Goal: Task Accomplishment & Management: Manage account settings

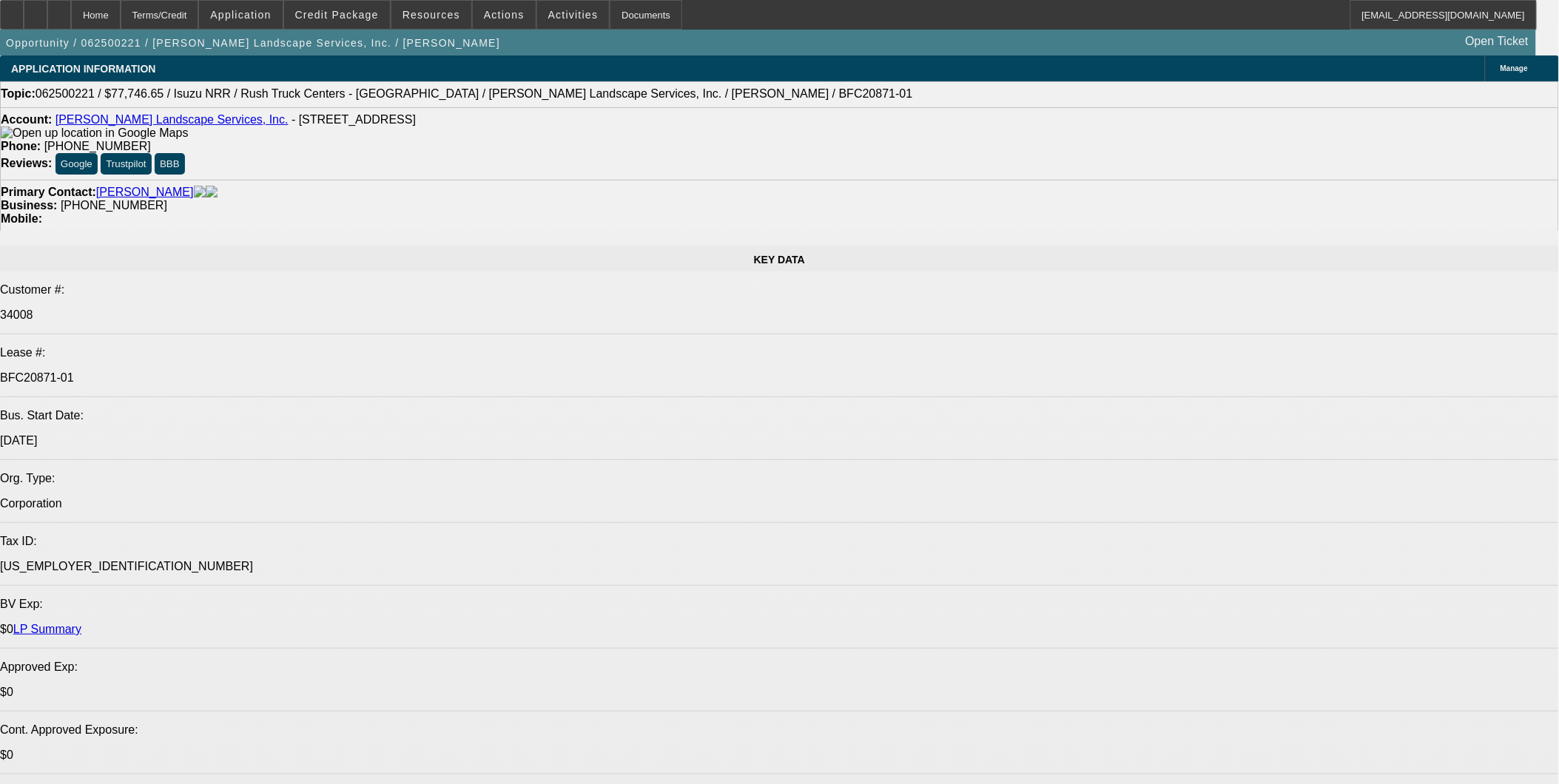
select select "0"
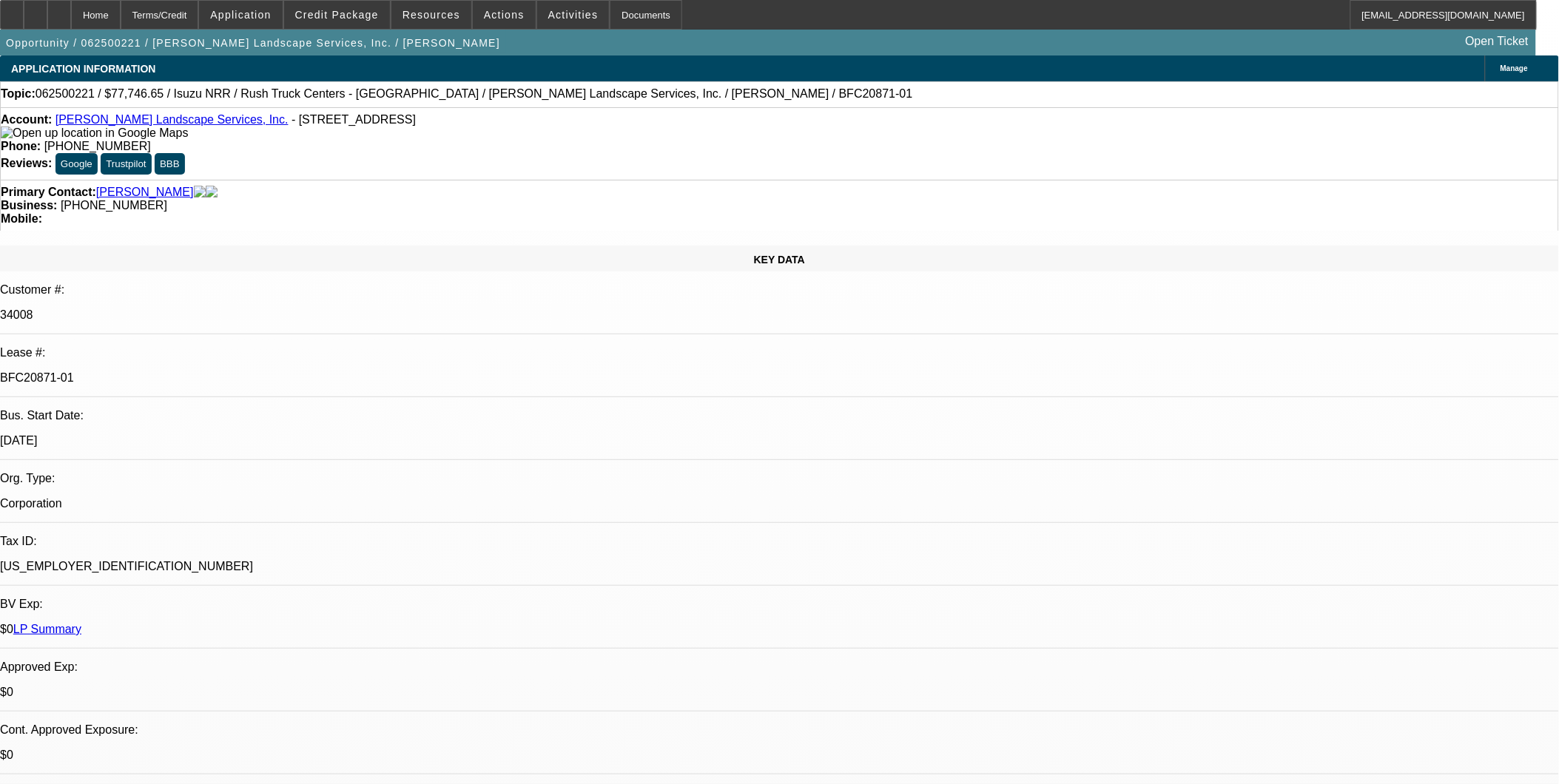
select select "0"
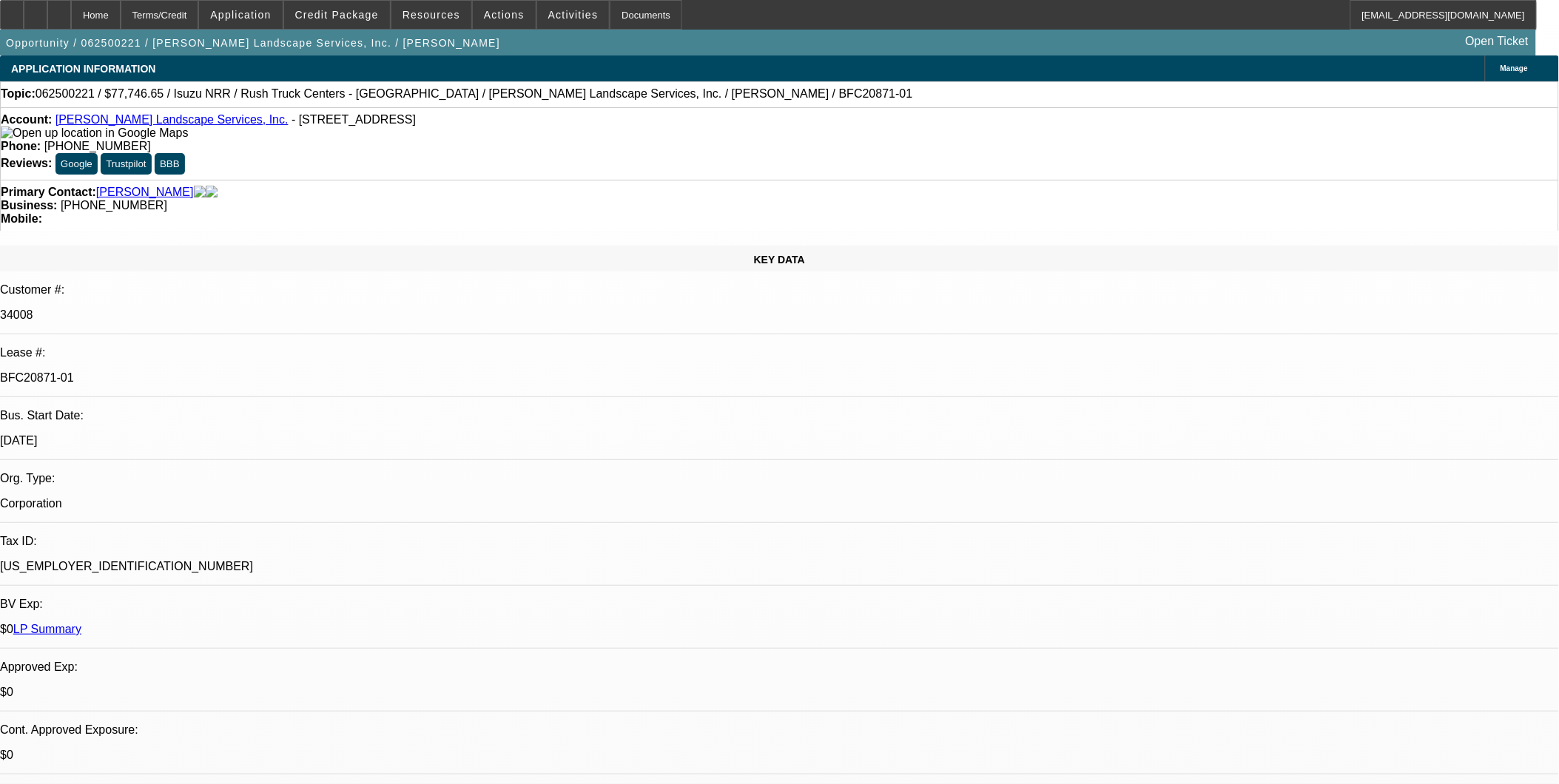
select select "0"
select select "0.1"
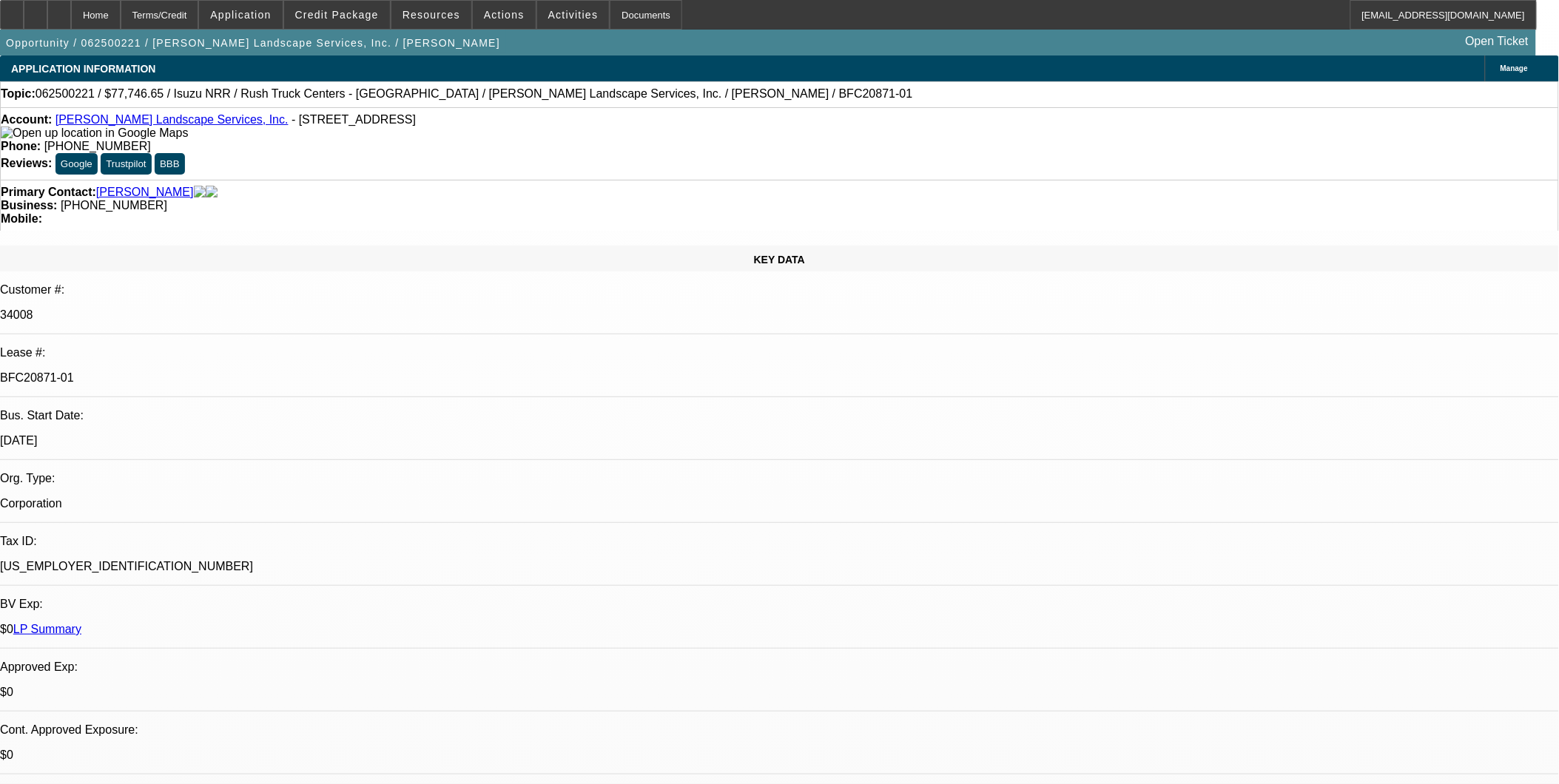
select select "1"
select select "3"
select select "6"
select select "1"
select select "3"
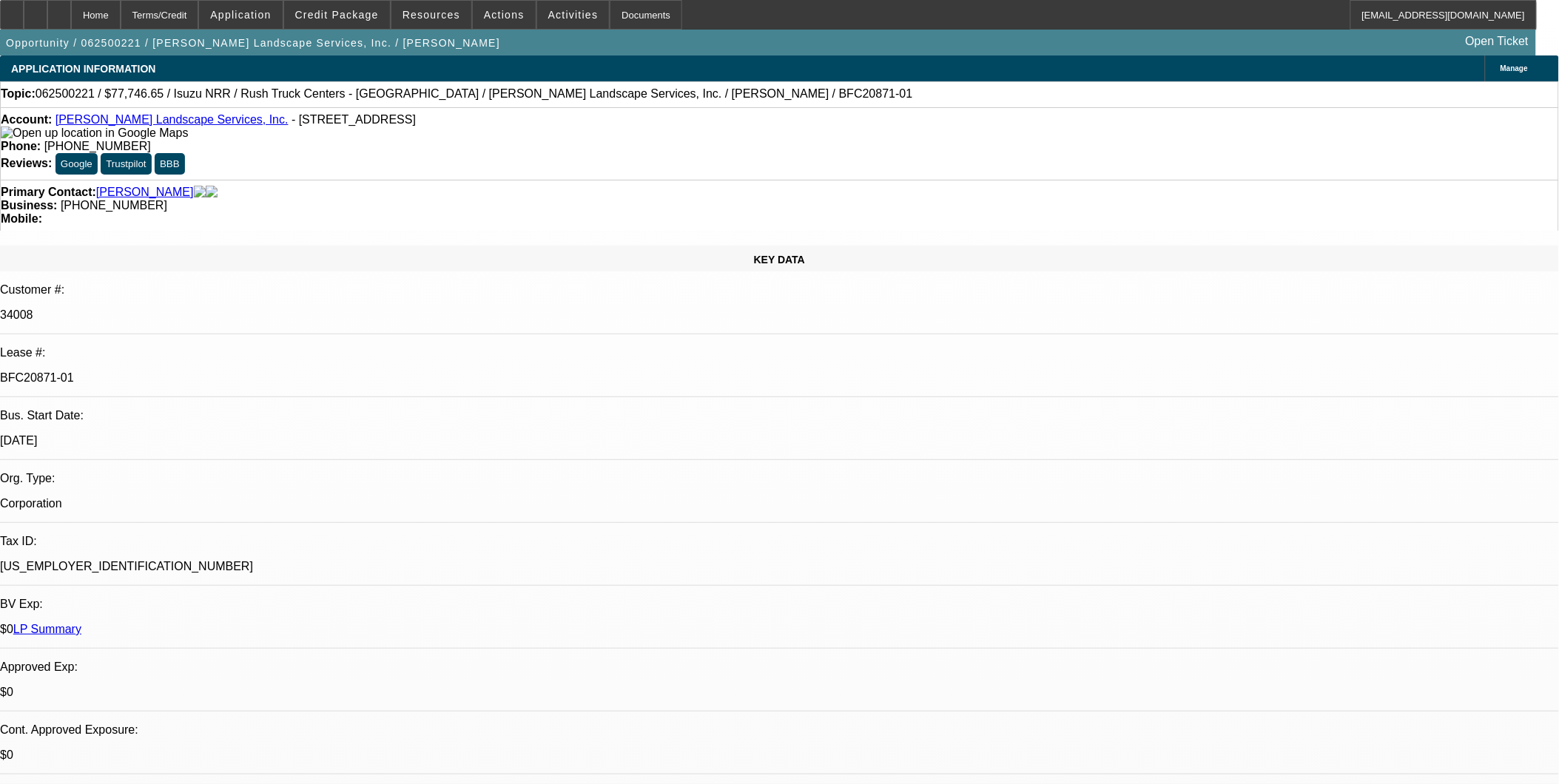
select select "6"
select select "1"
select select "3"
select select "6"
select select "1"
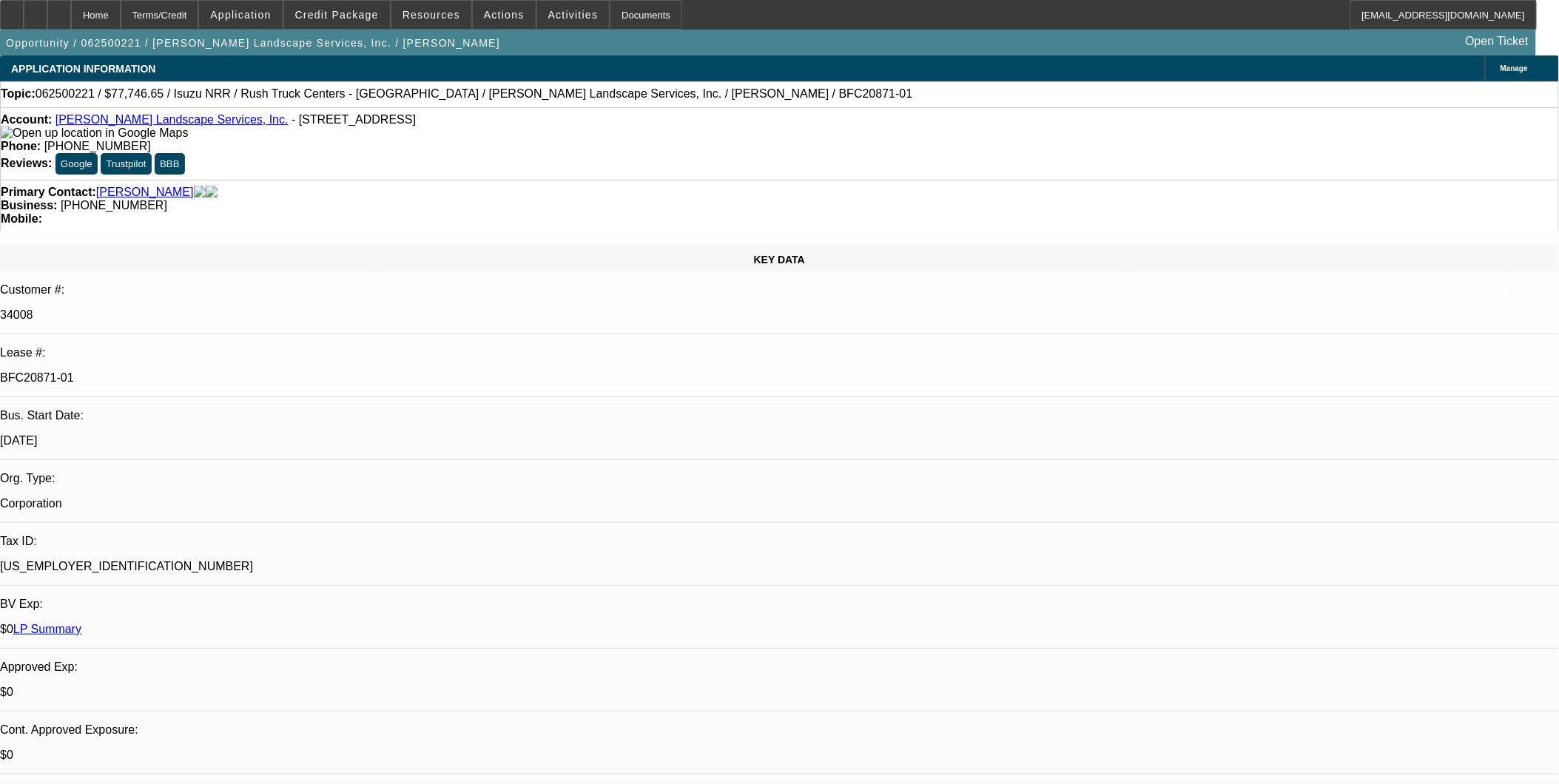
select select "3"
select select "4"
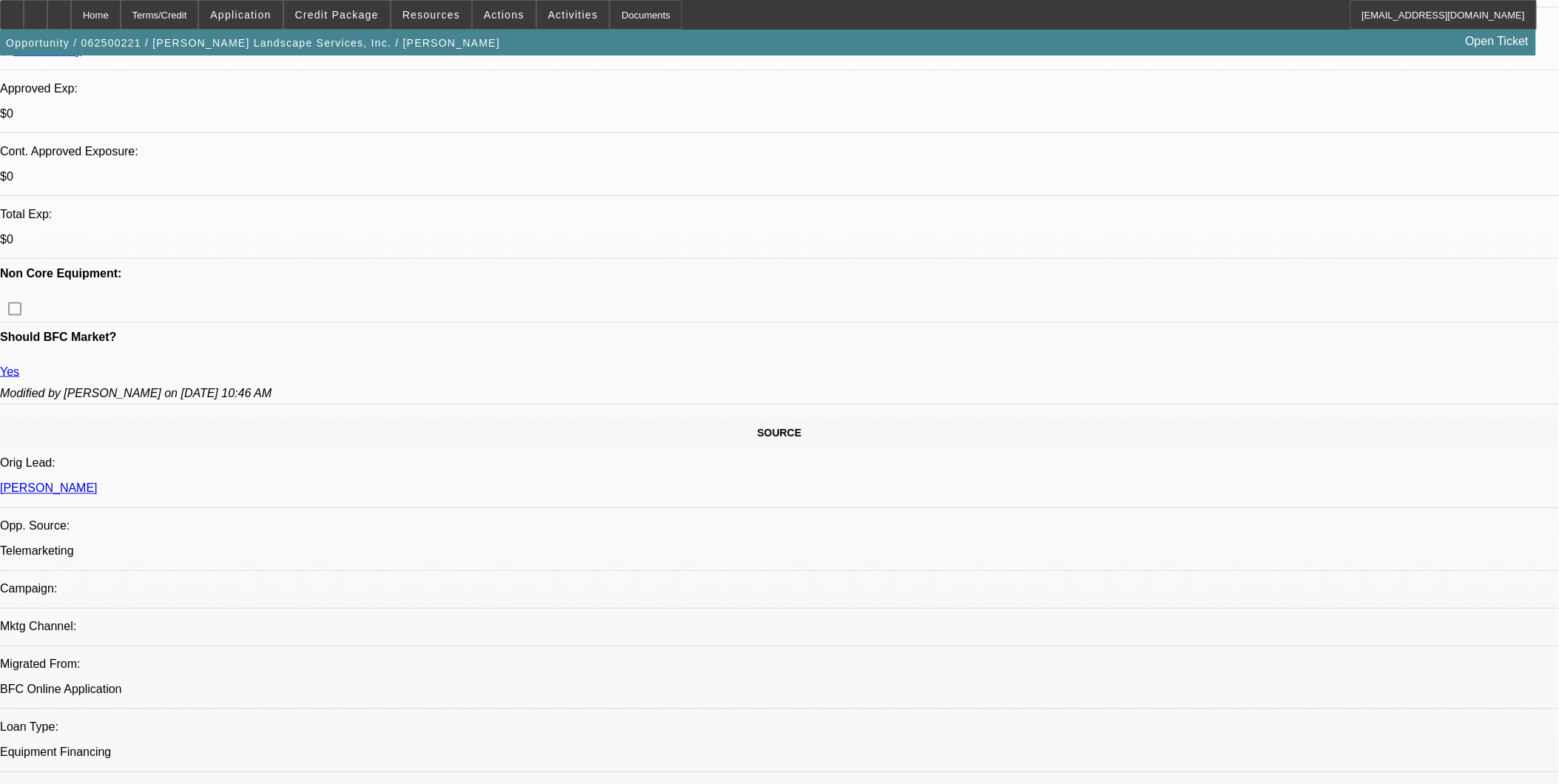
scroll to position [574, 0]
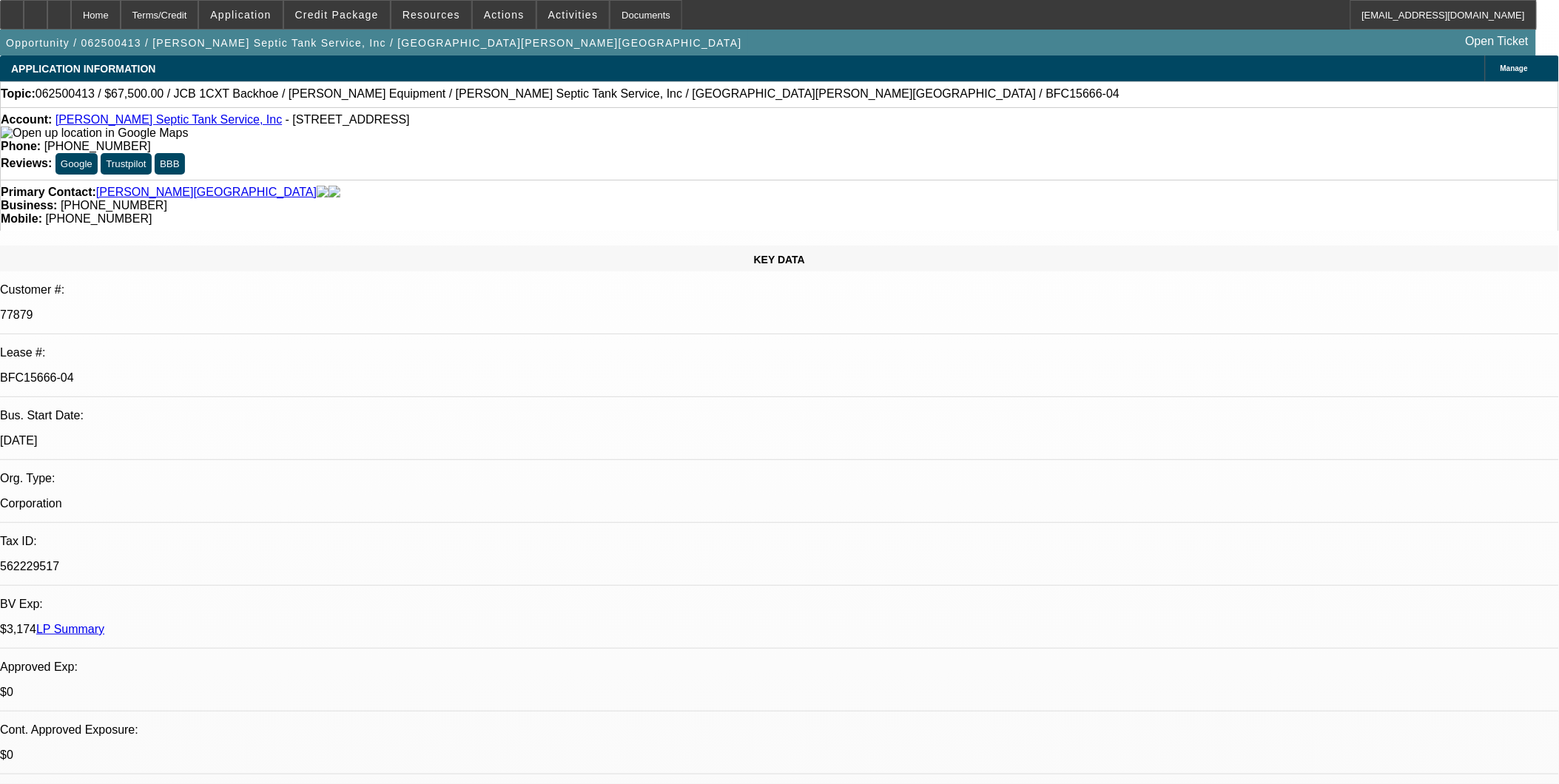
select select "0"
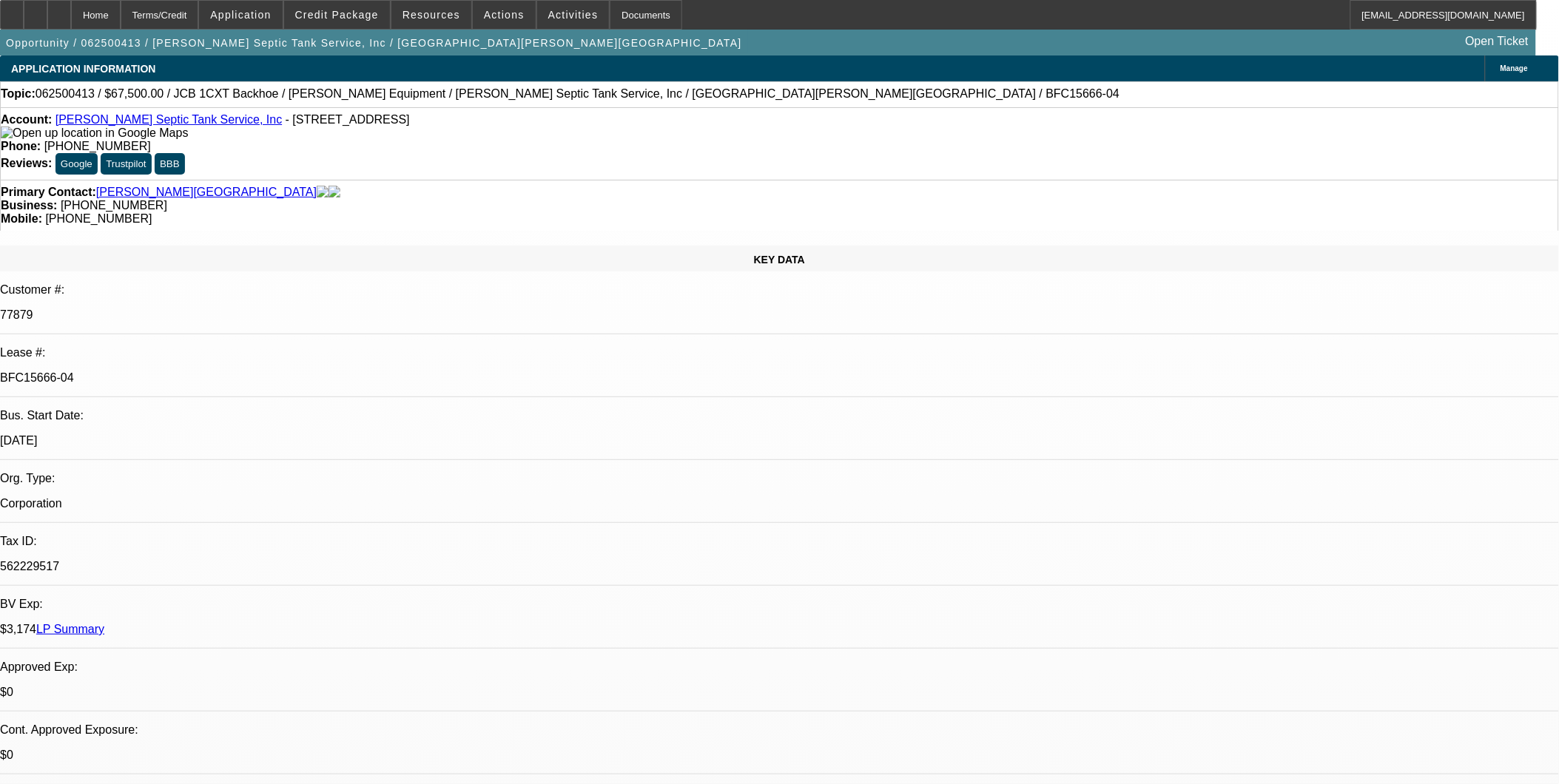
select select "0"
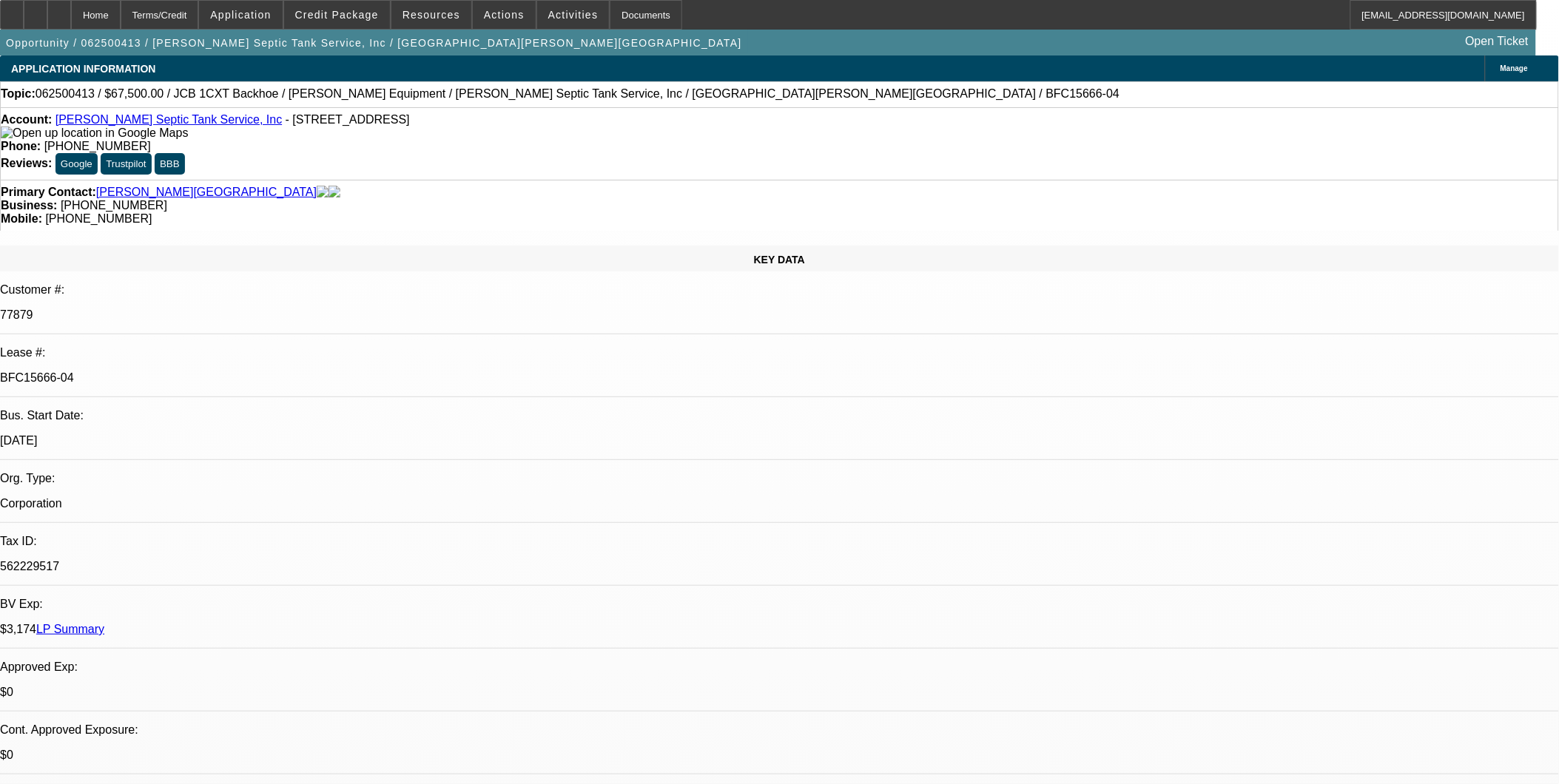
select select "0"
select select "1"
select select "6"
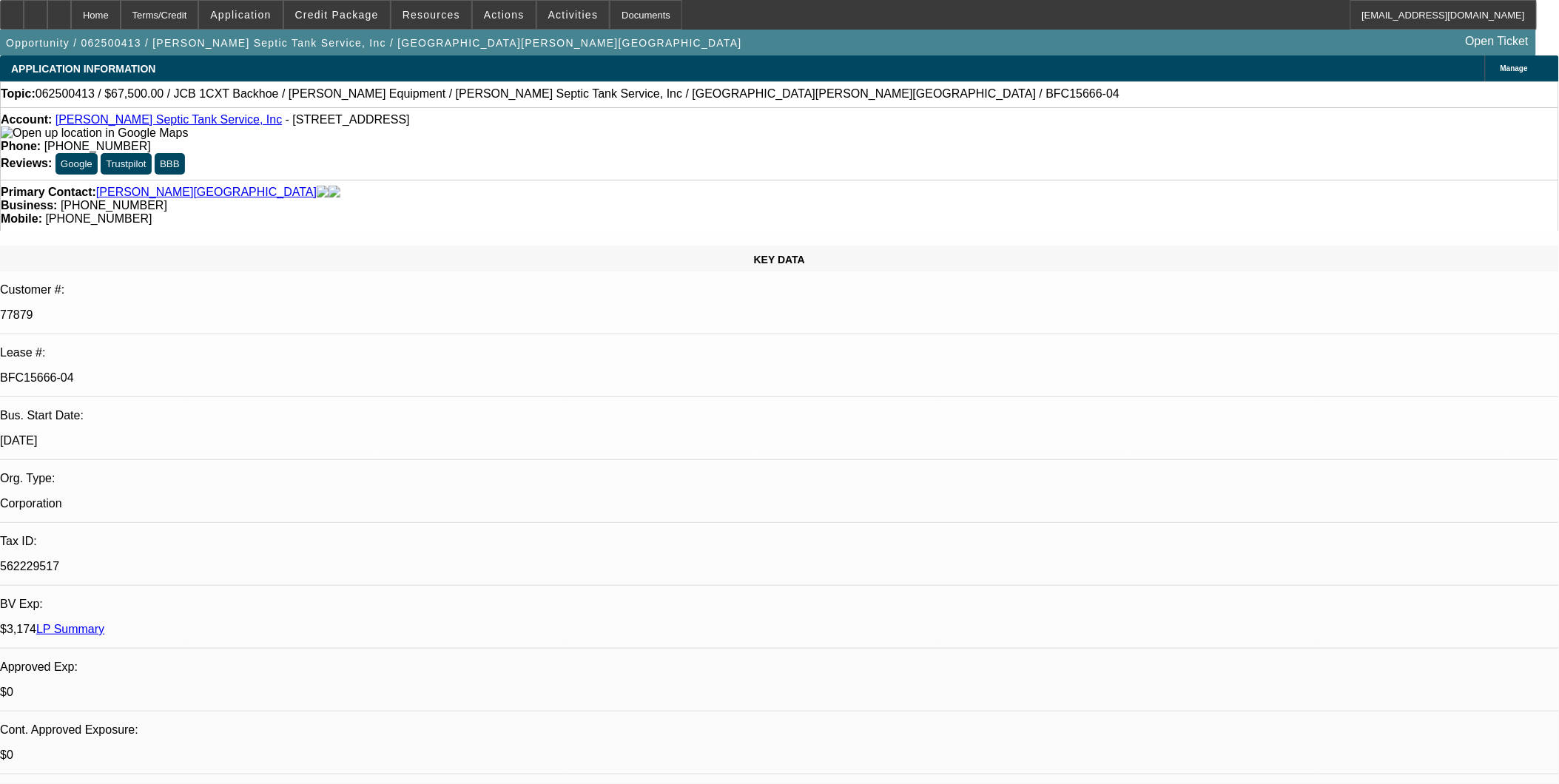
select select "1"
select select "6"
select select "1"
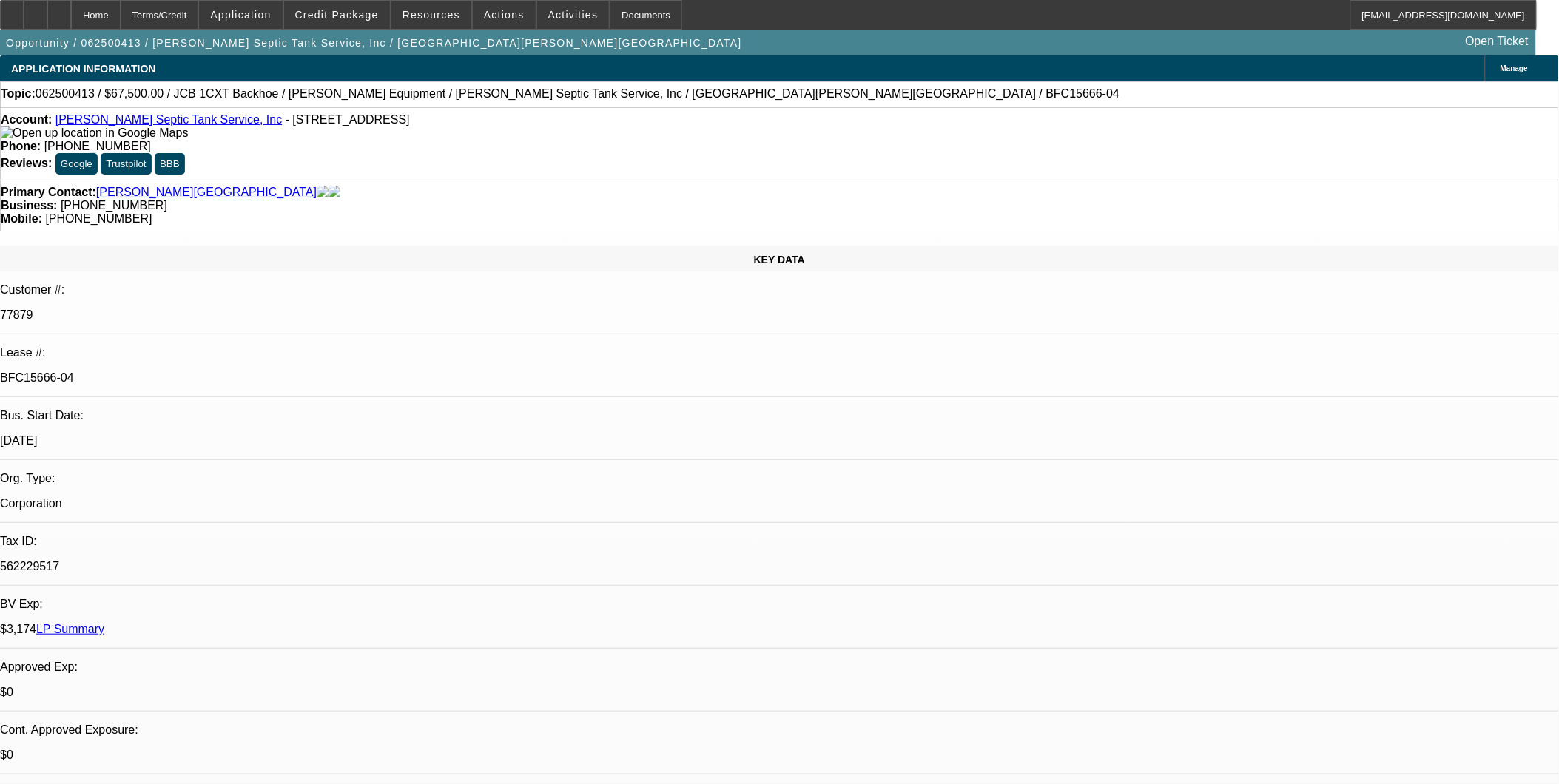
select select "6"
select select "1"
select select "6"
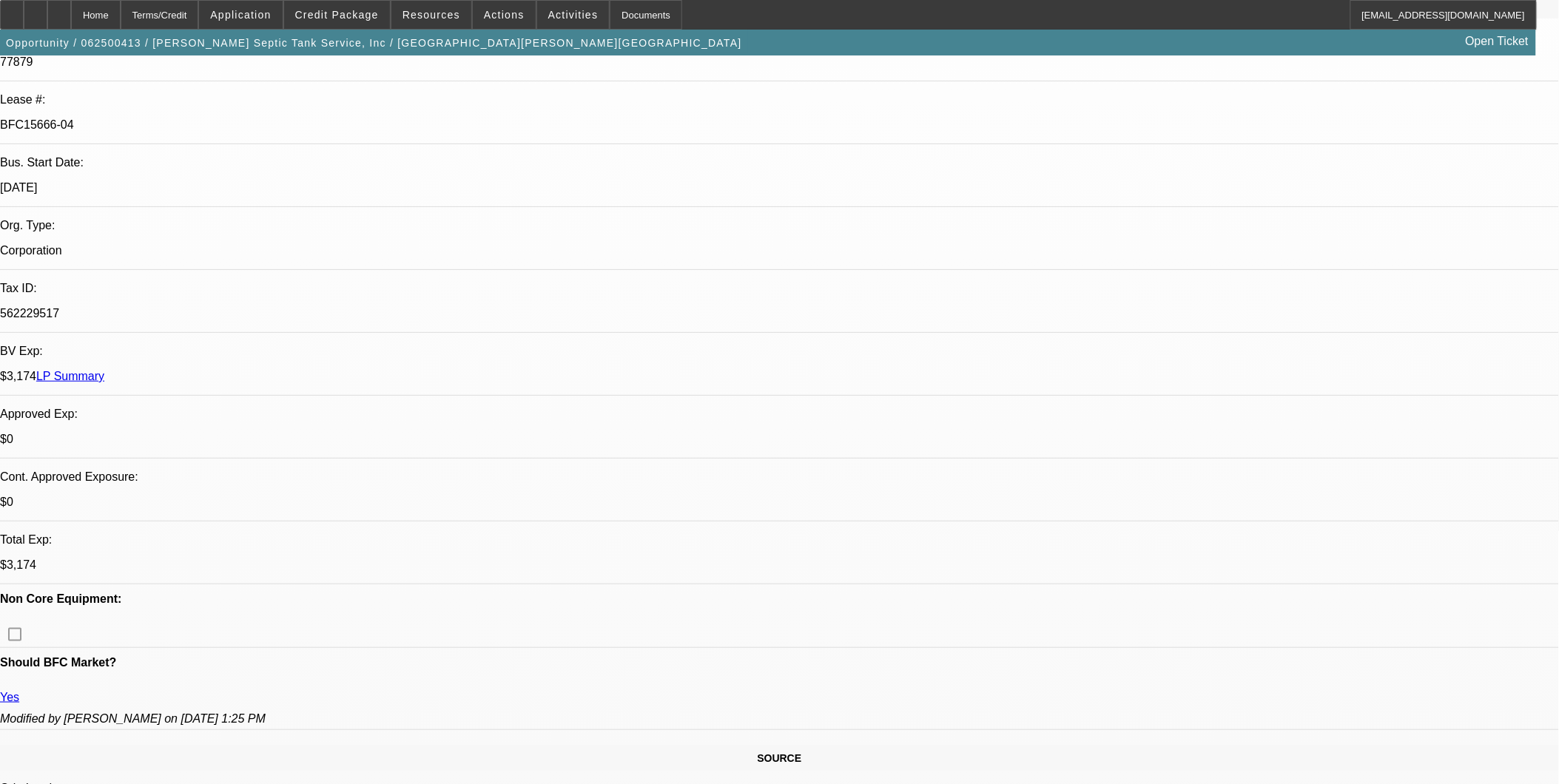
scroll to position [492, 0]
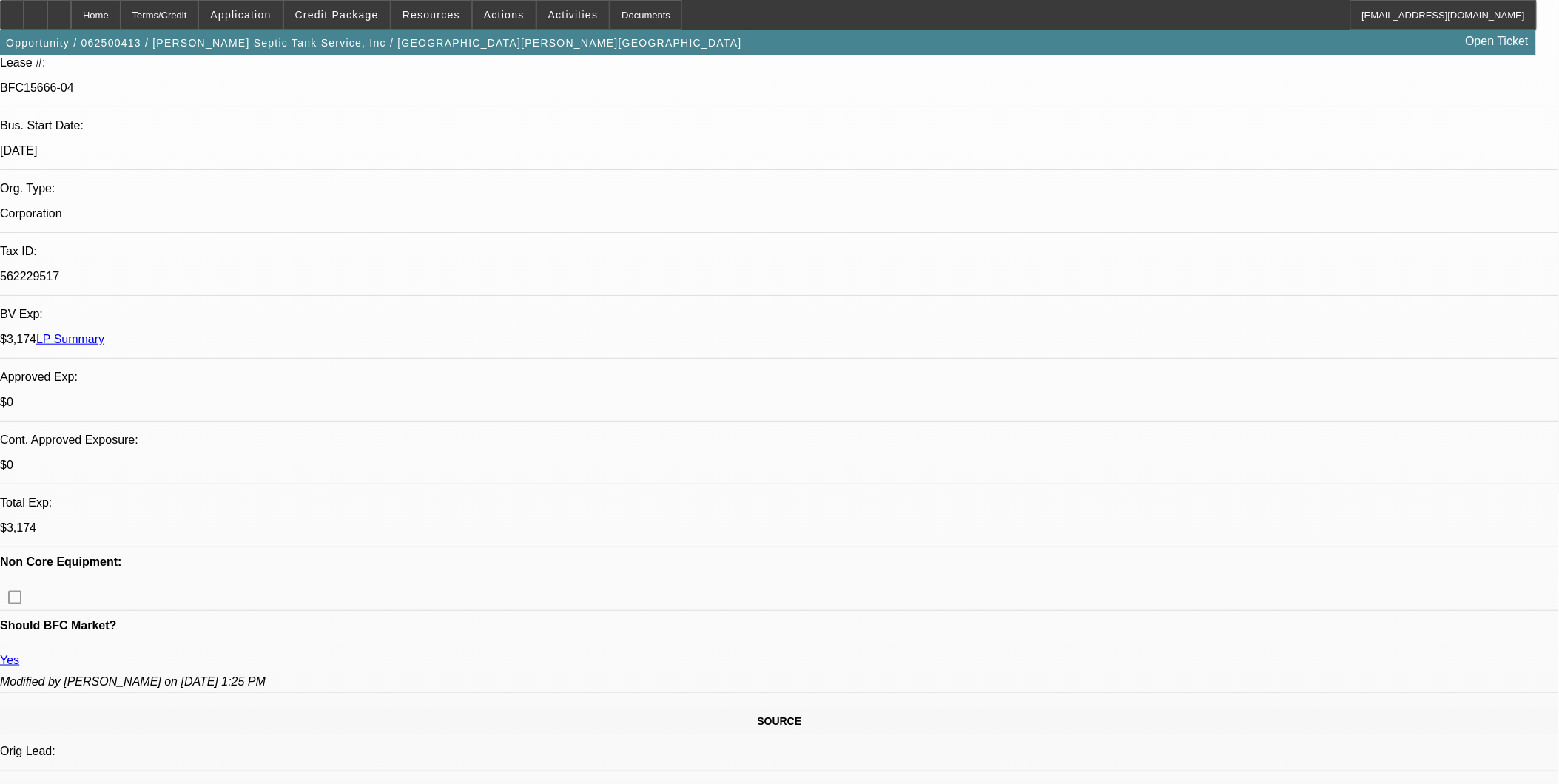
scroll to position [0, 0]
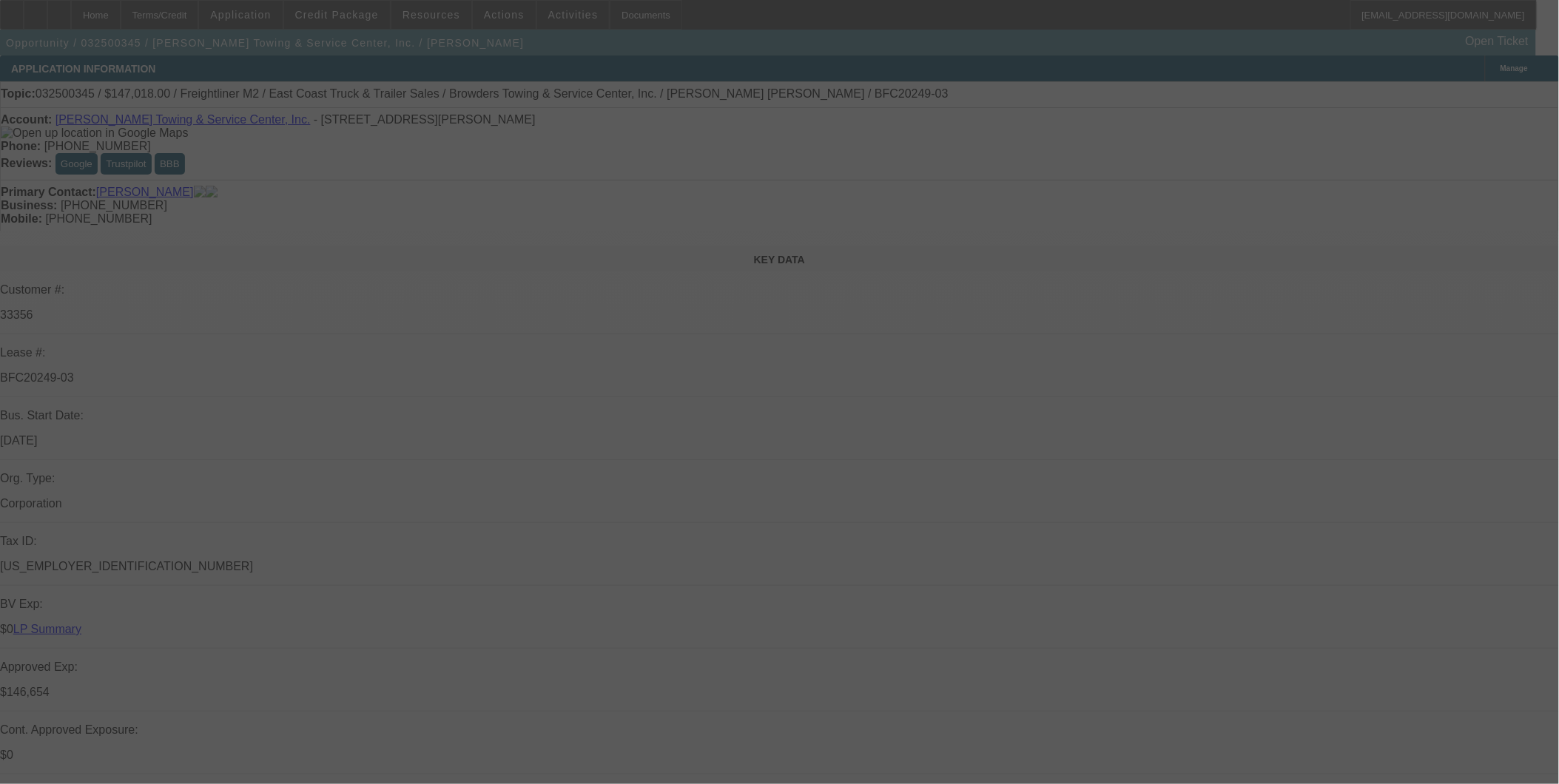
click at [582, 442] on div at bounding box center [779, 392] width 1559 height 784
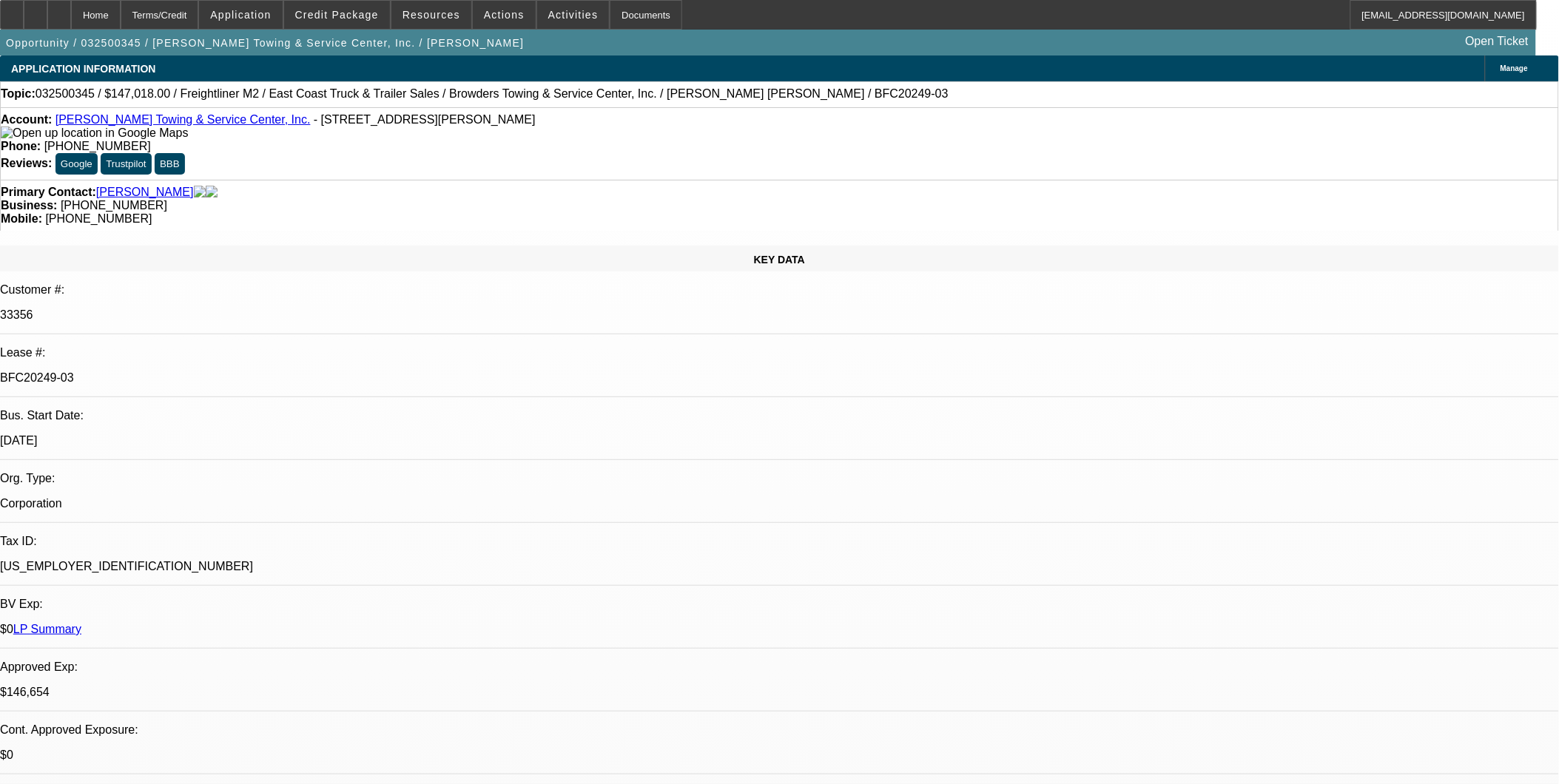
select select "0"
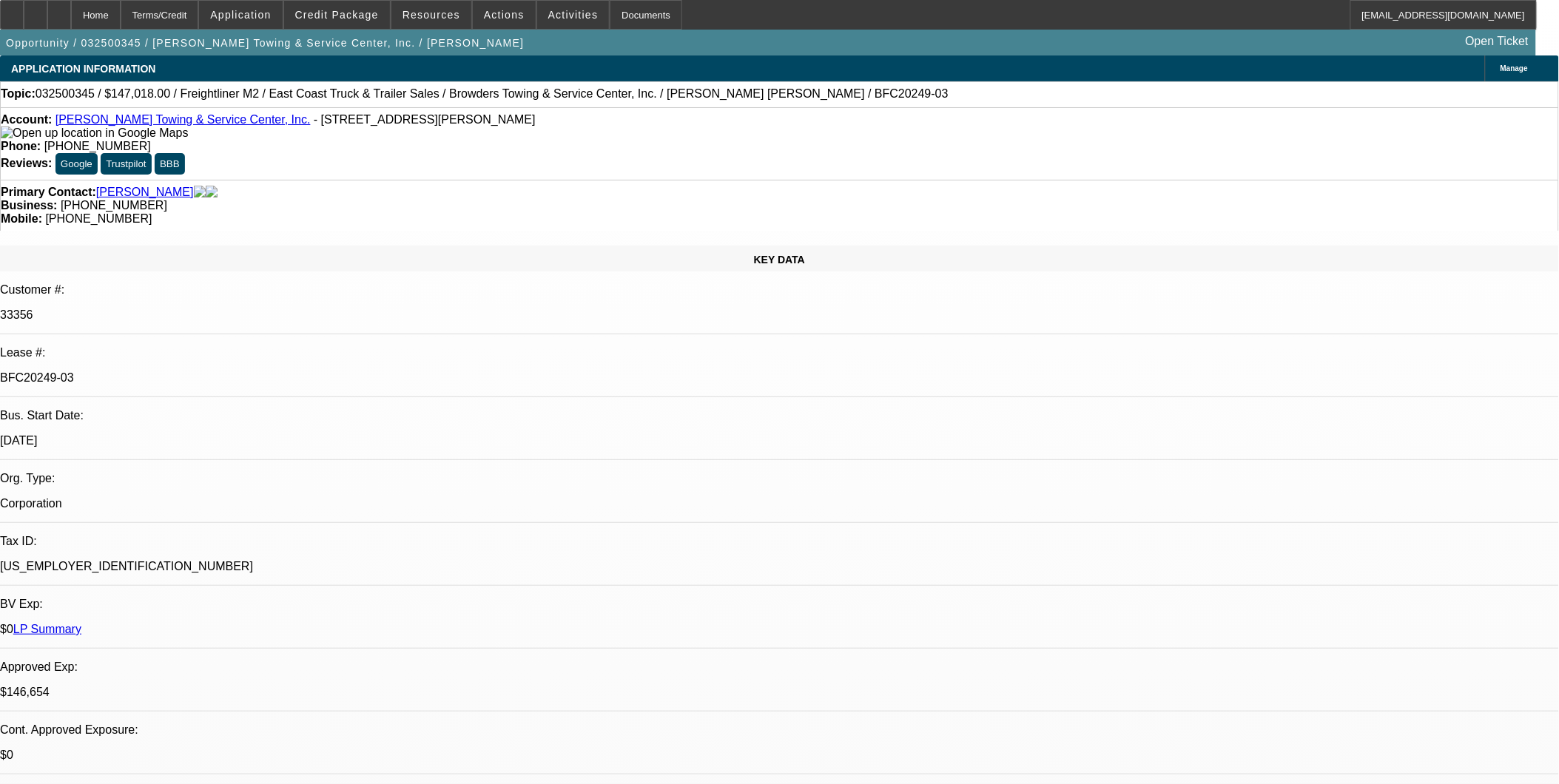
select select "0"
select select "1"
select select "2"
select select "6"
select select "1"
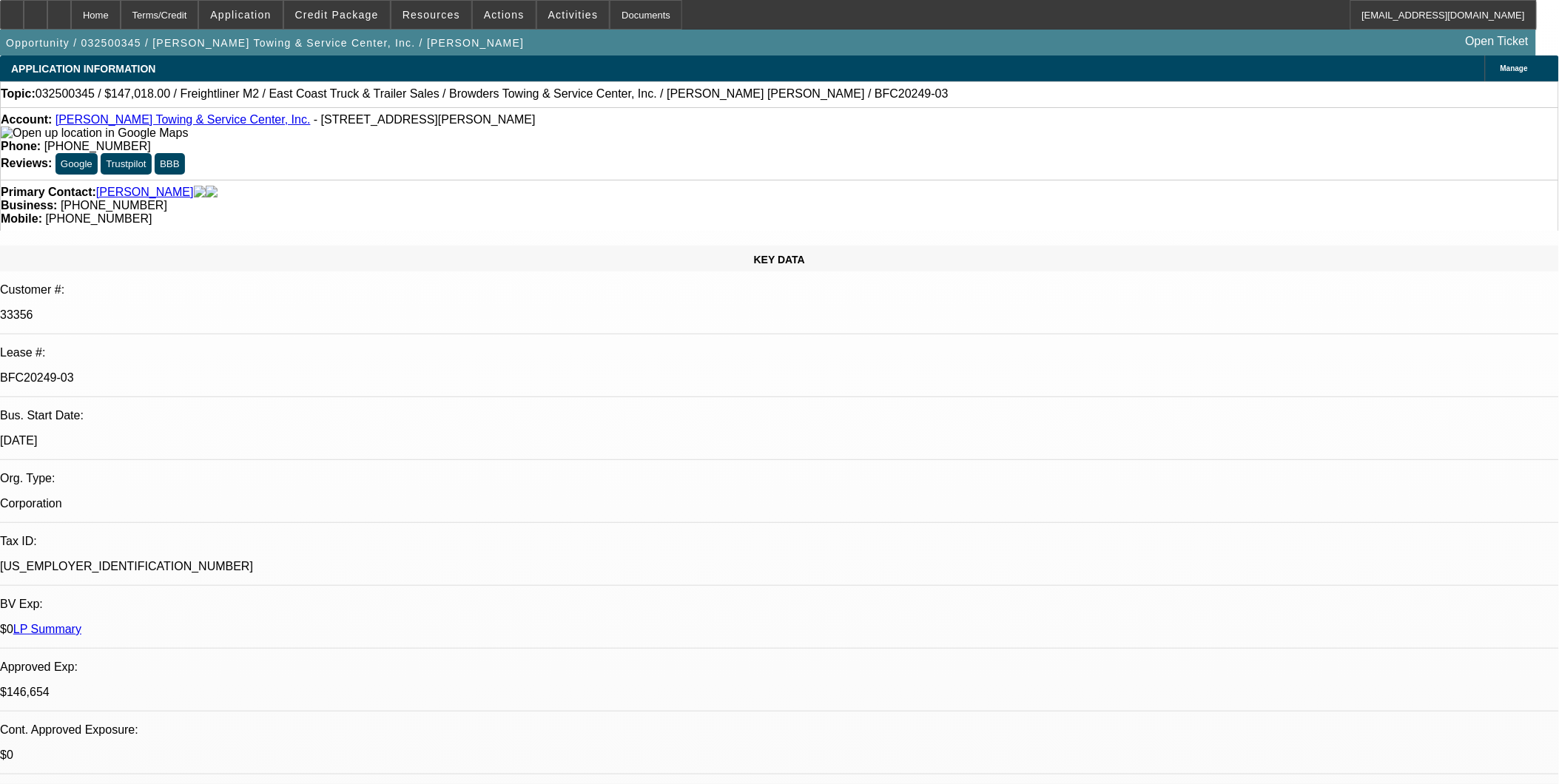
select select "2"
select select "6"
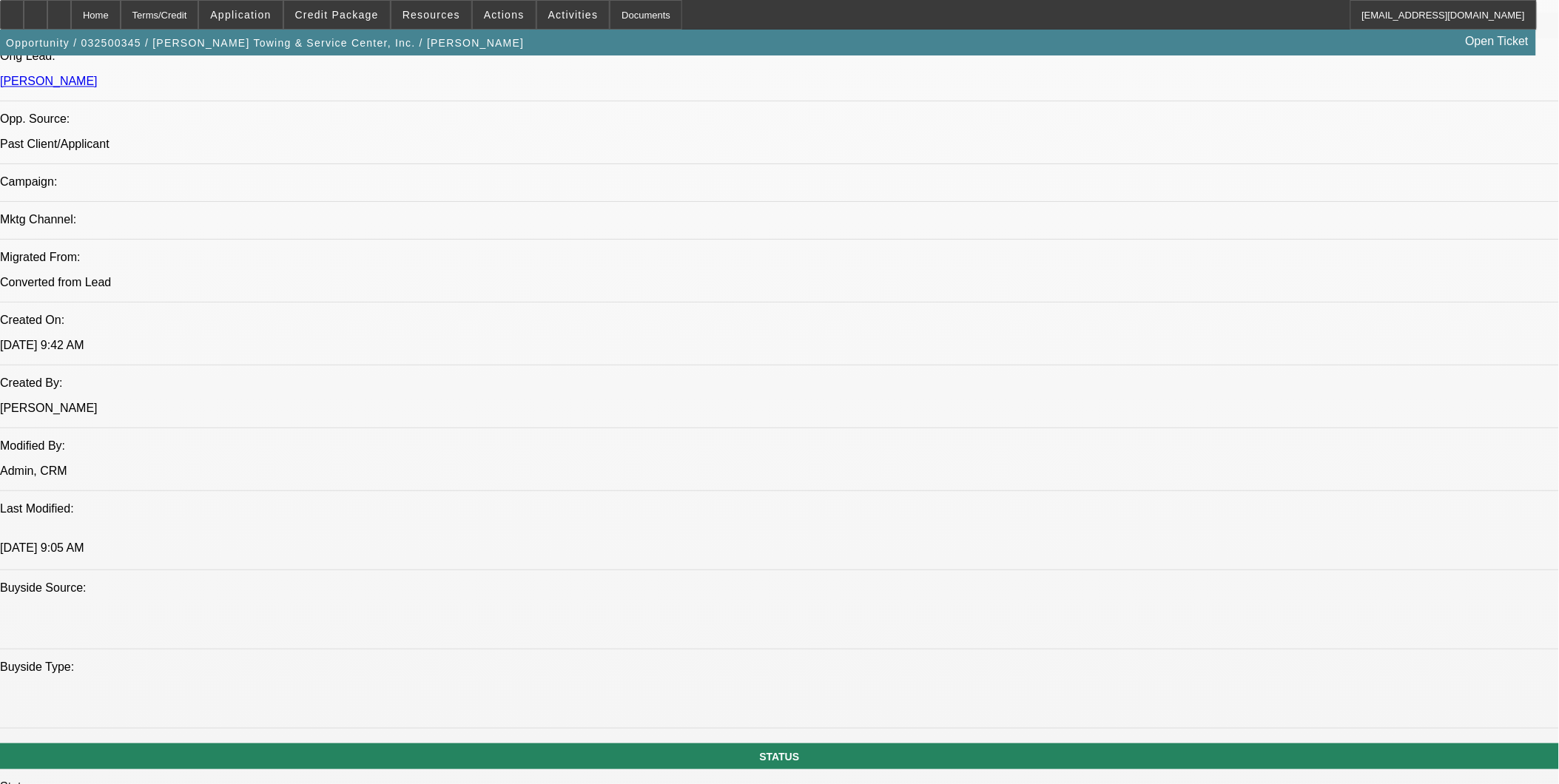
scroll to position [986, 0]
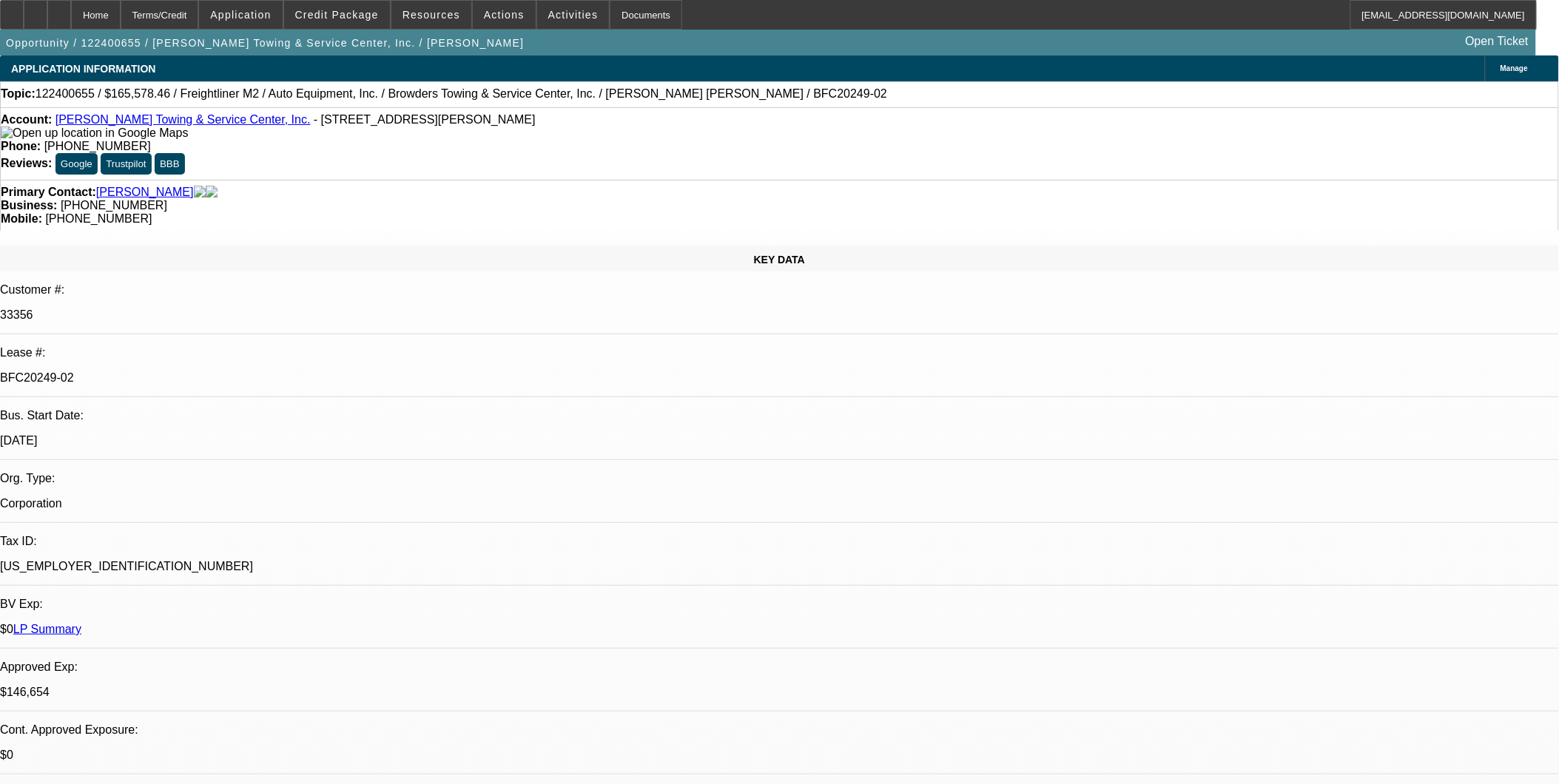
select select "0"
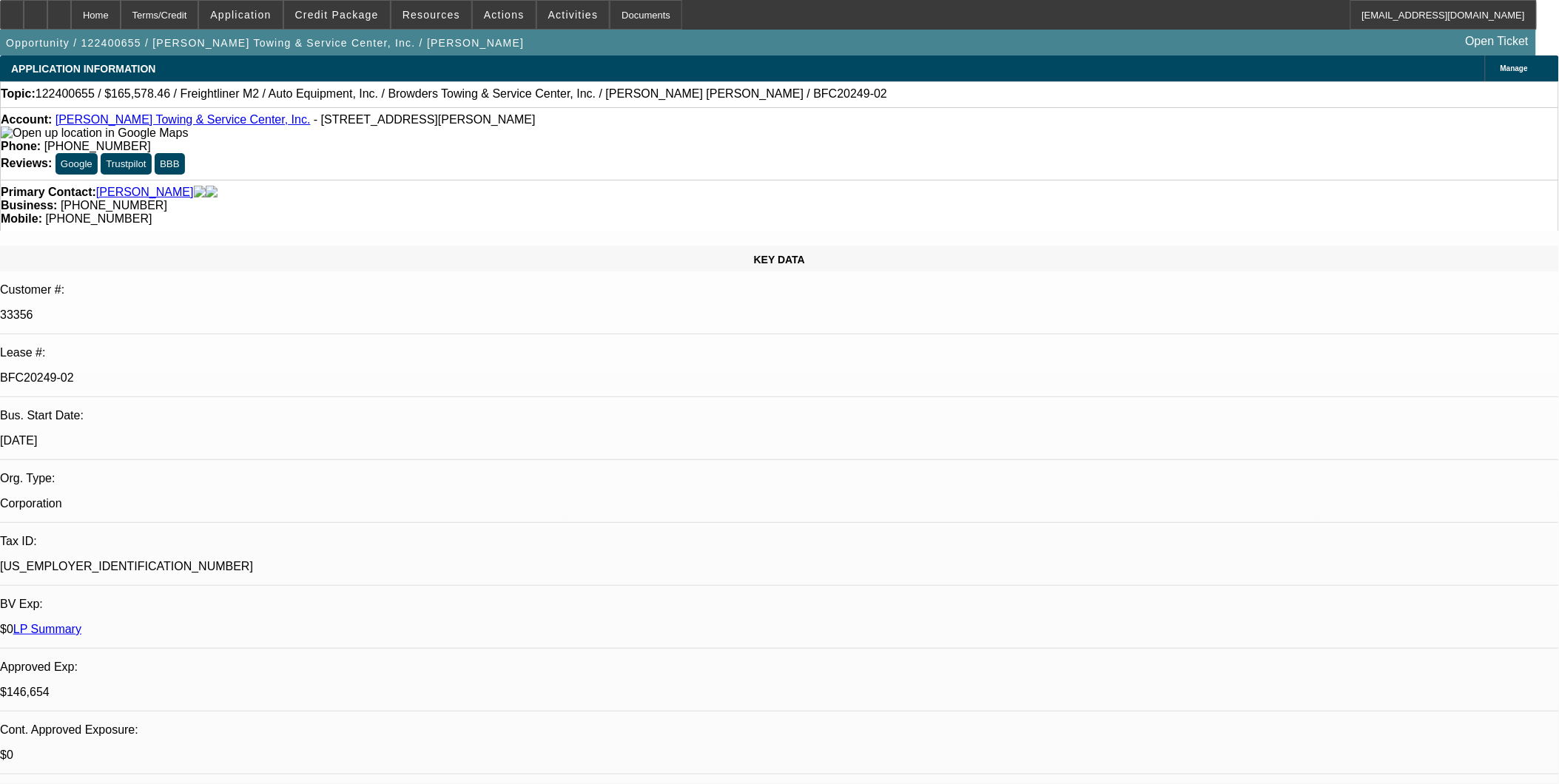
select select "0"
select select "1"
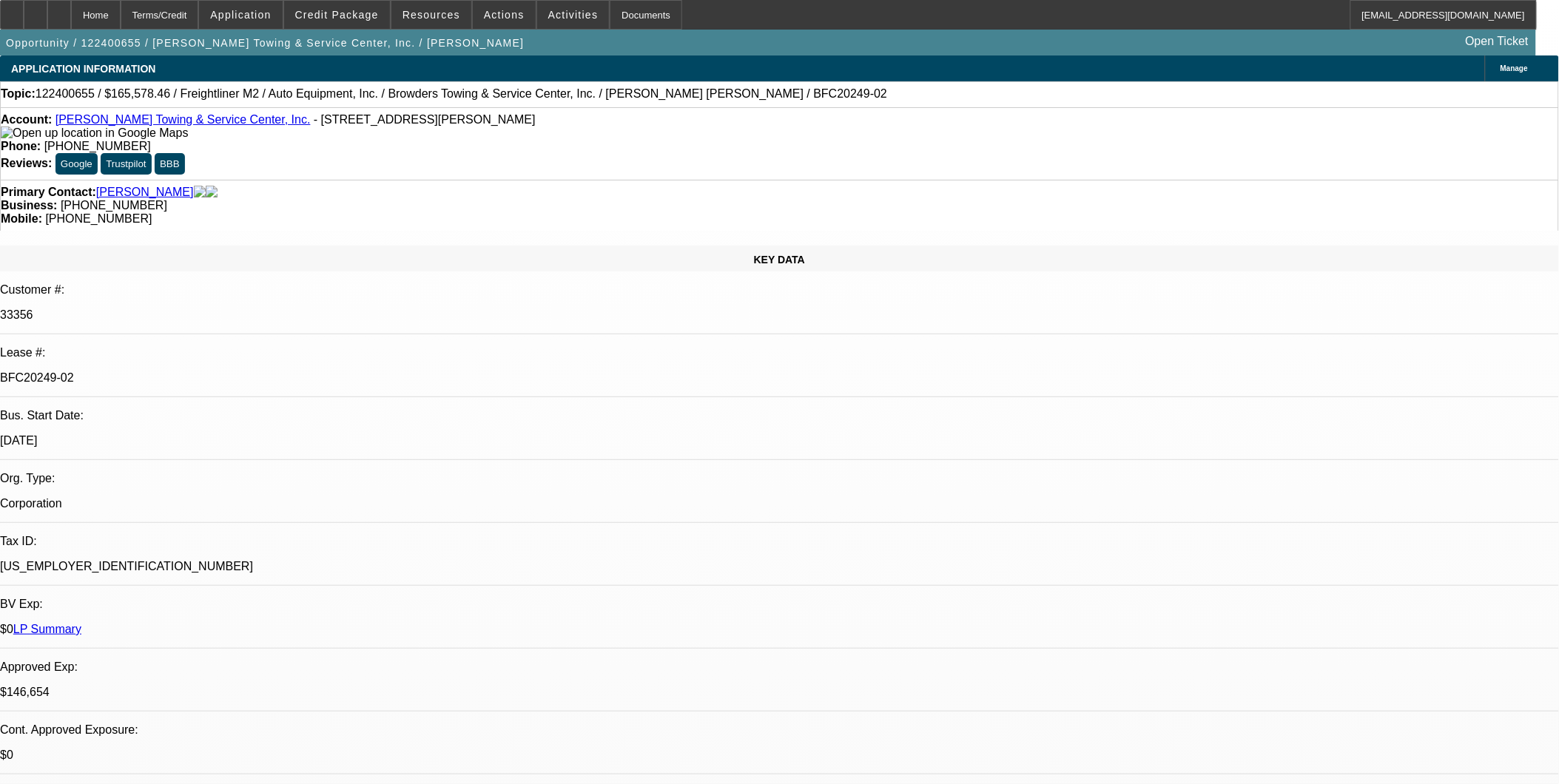
select select "2"
select select "6"
select select "1"
select select "2"
select select "6"
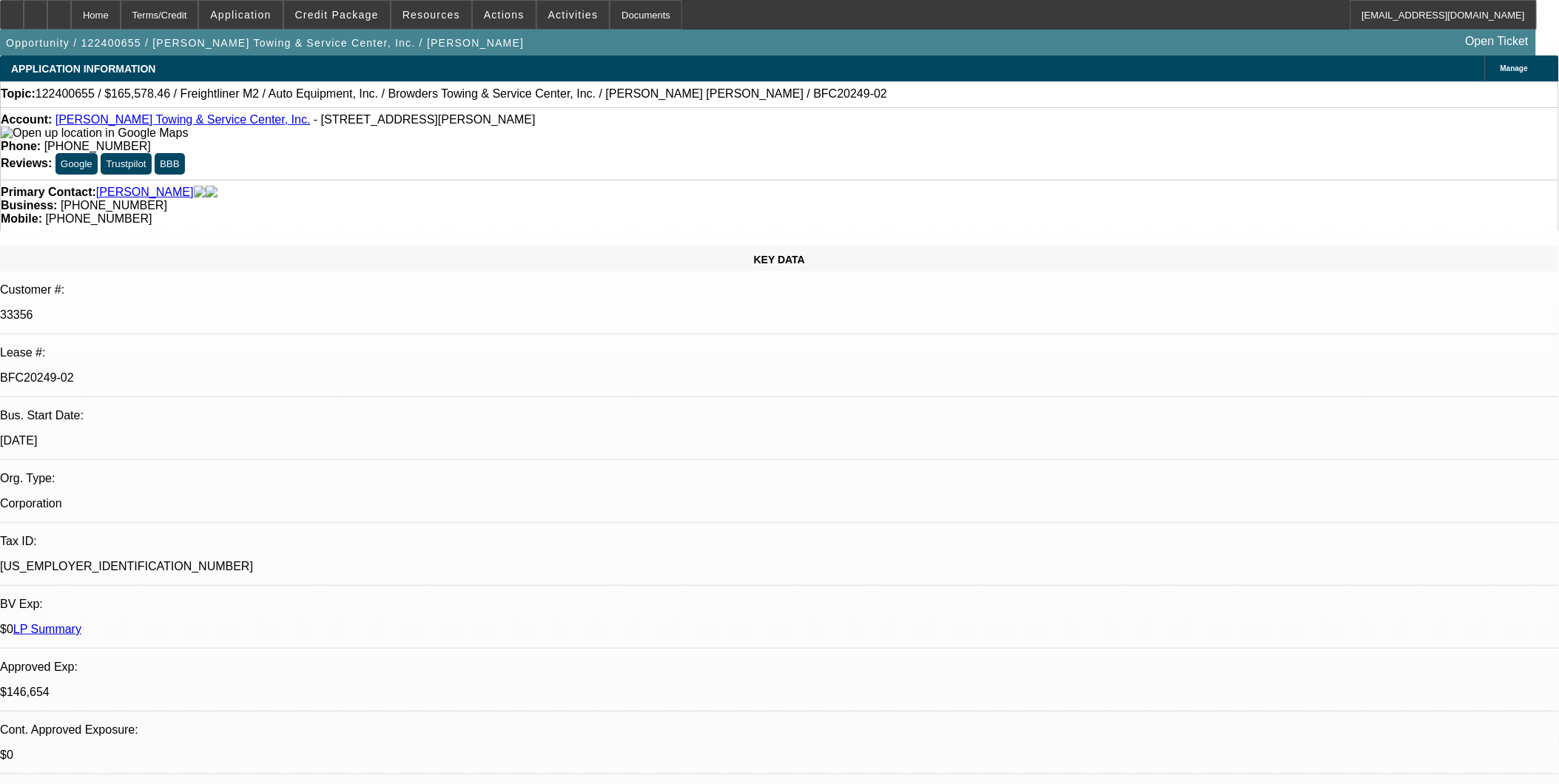
select select "1"
select select "2"
select select "6"
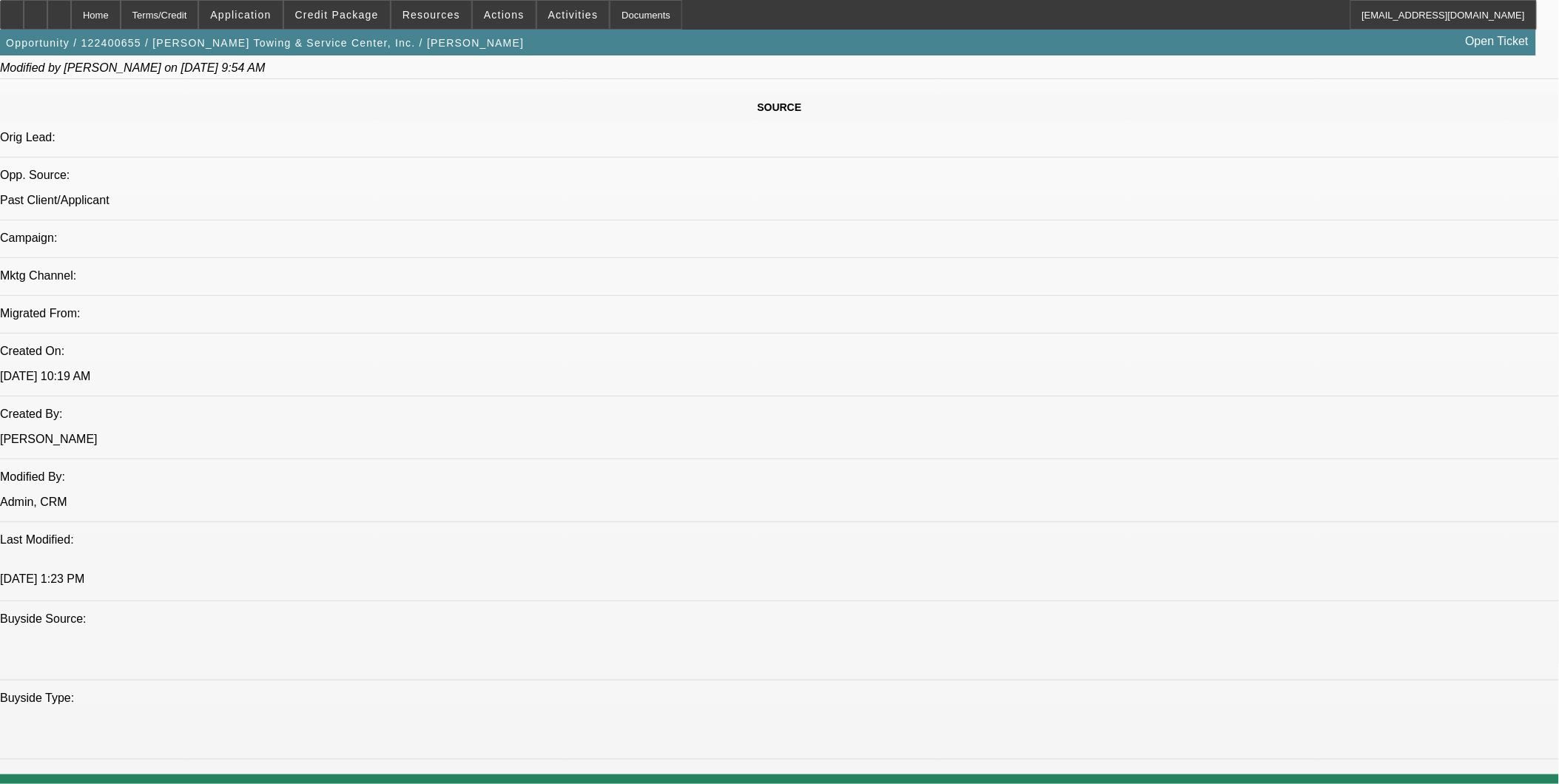
scroll to position [986, 0]
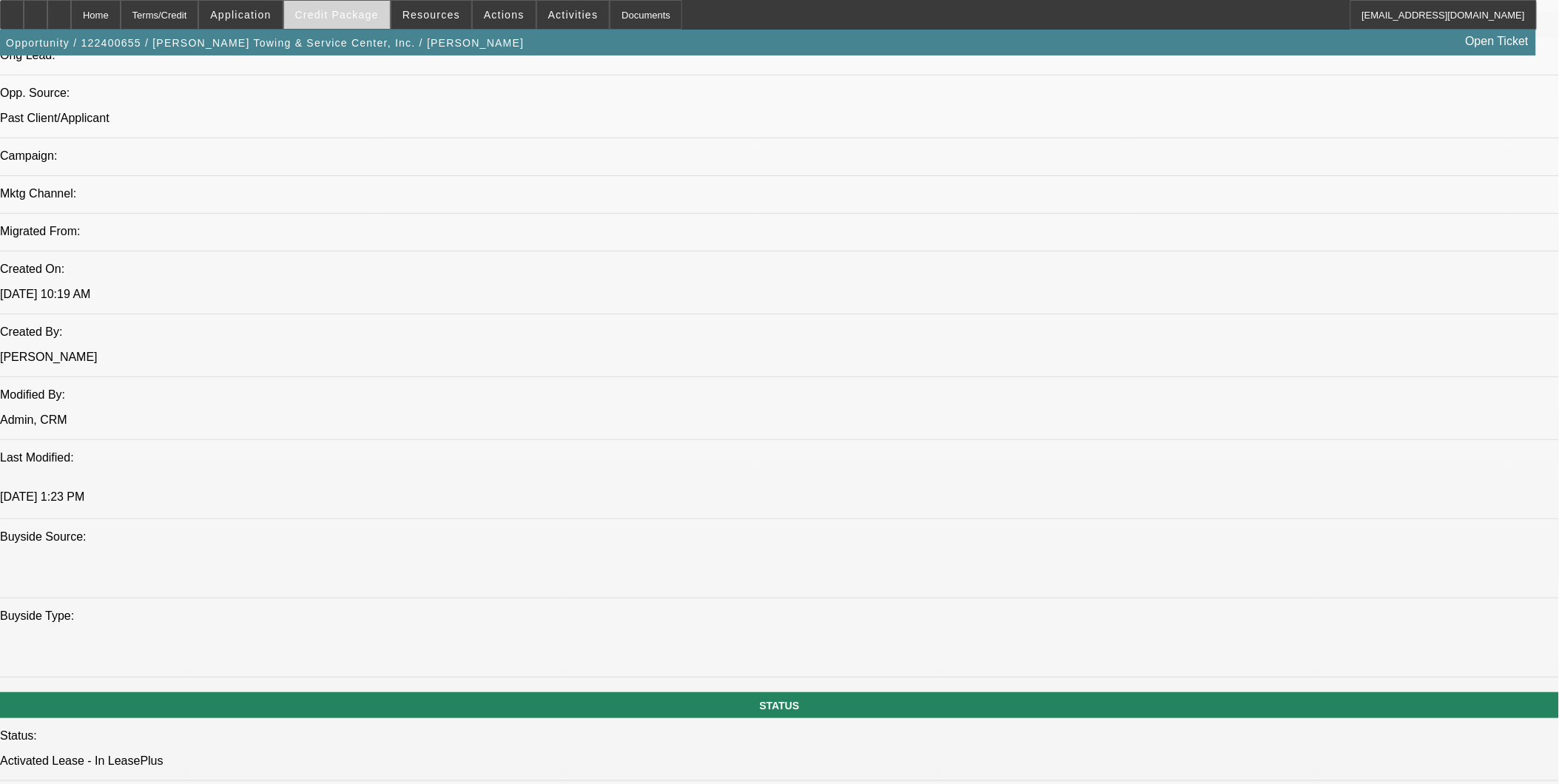
click at [335, 18] on span "Credit Package" at bounding box center [337, 15] width 84 height 12
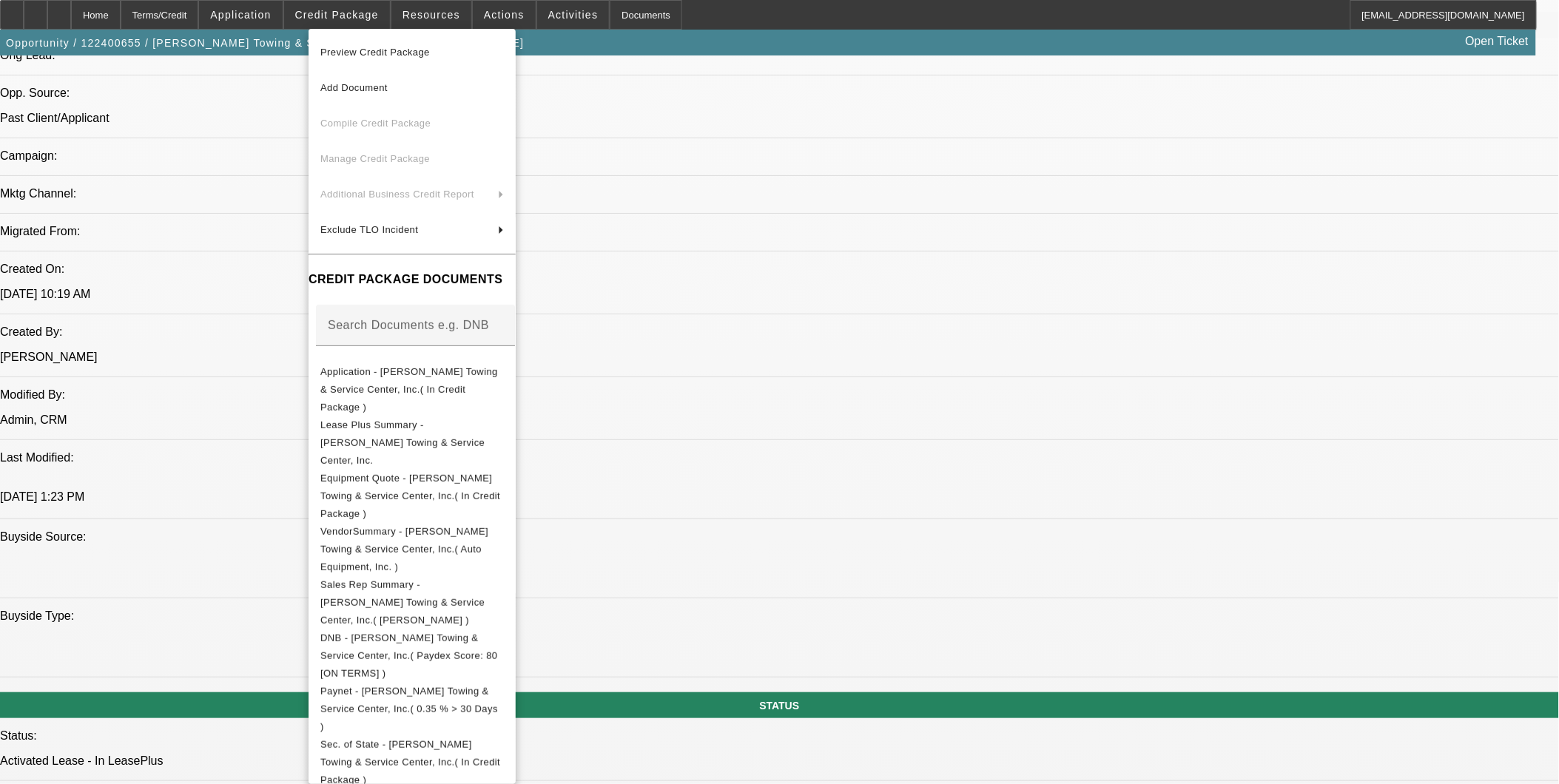
click at [788, 301] on div at bounding box center [779, 392] width 1559 height 784
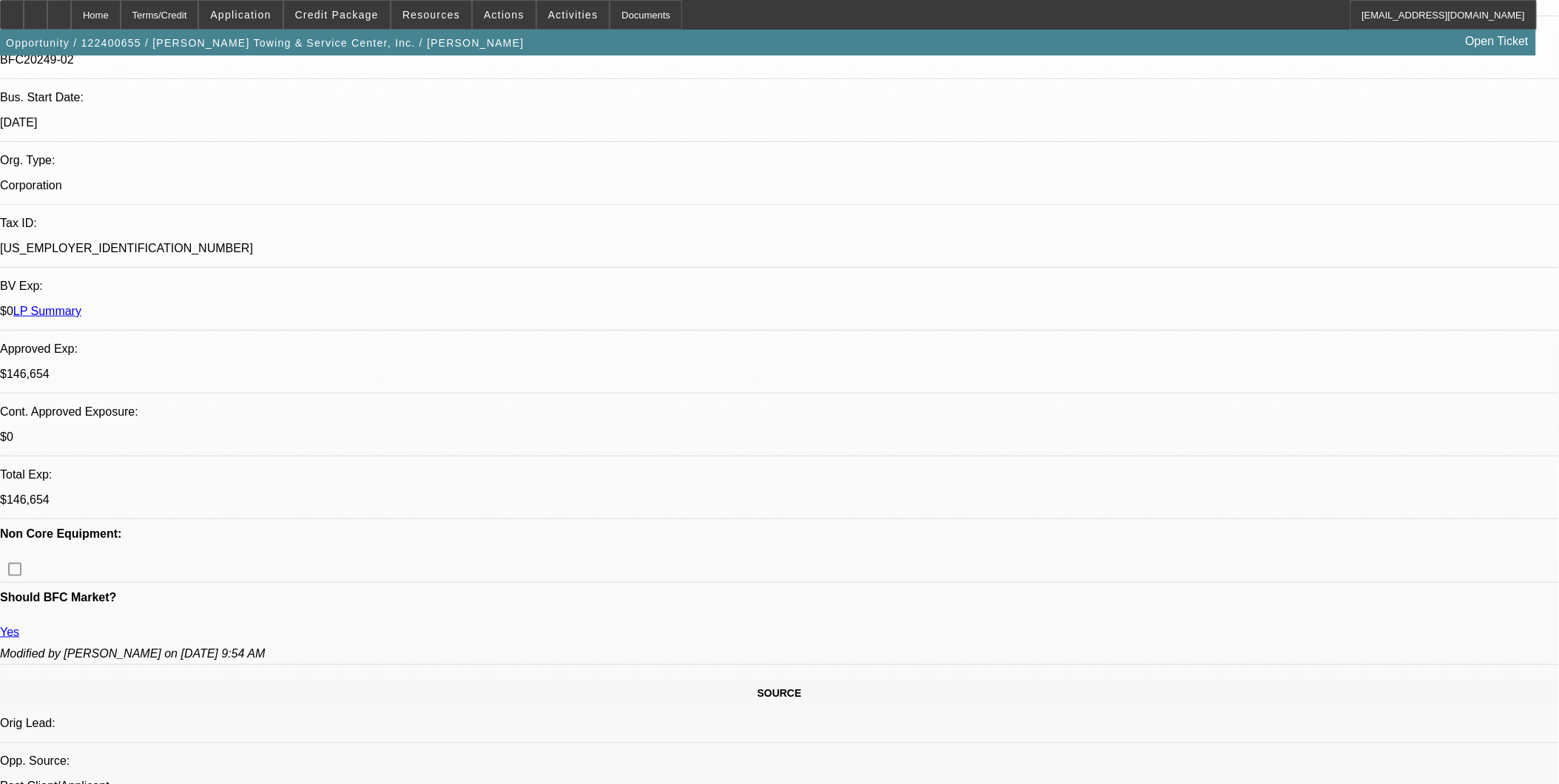
scroll to position [329, 0]
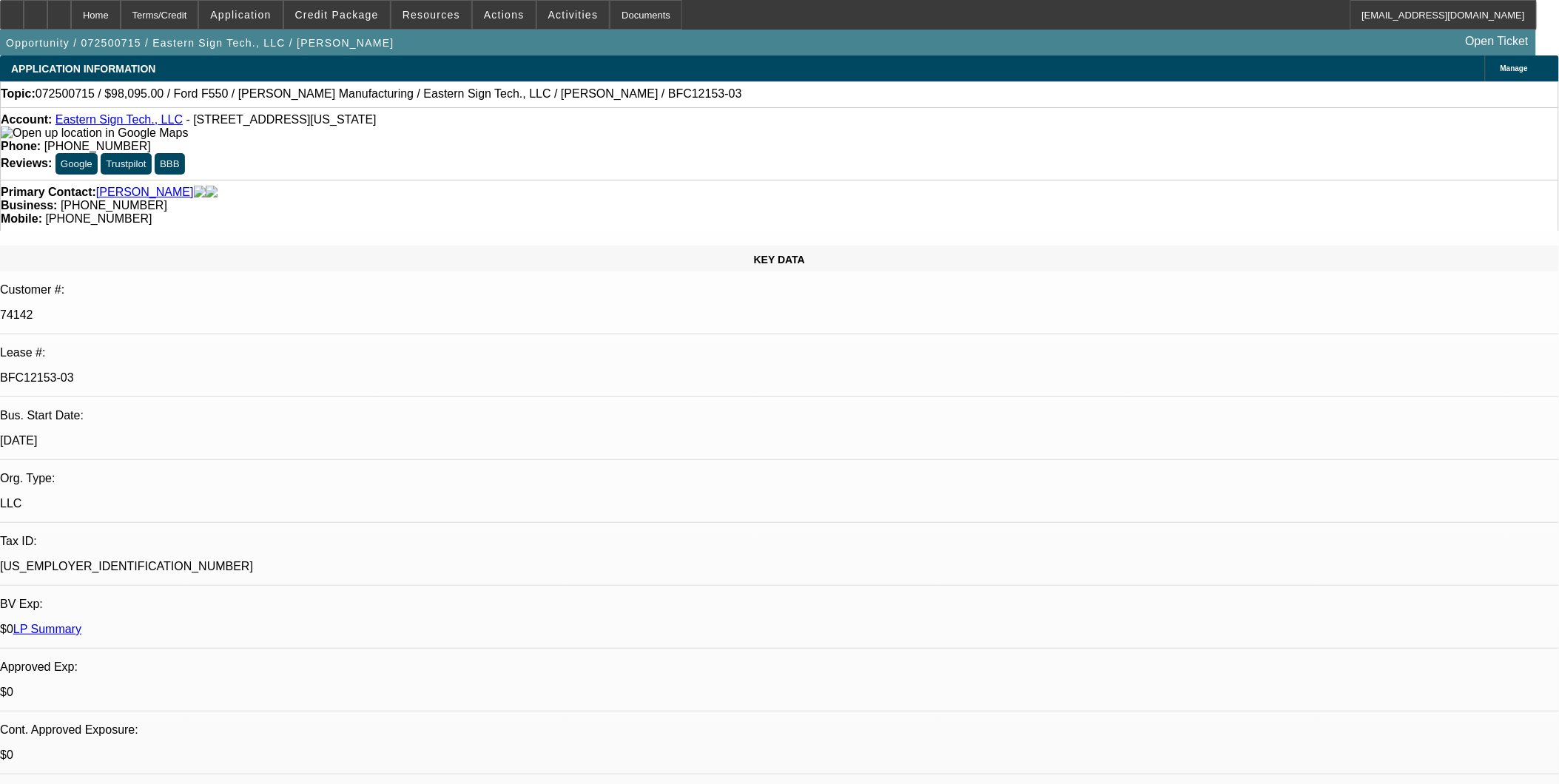
select select "0"
select select "6"
select select "0"
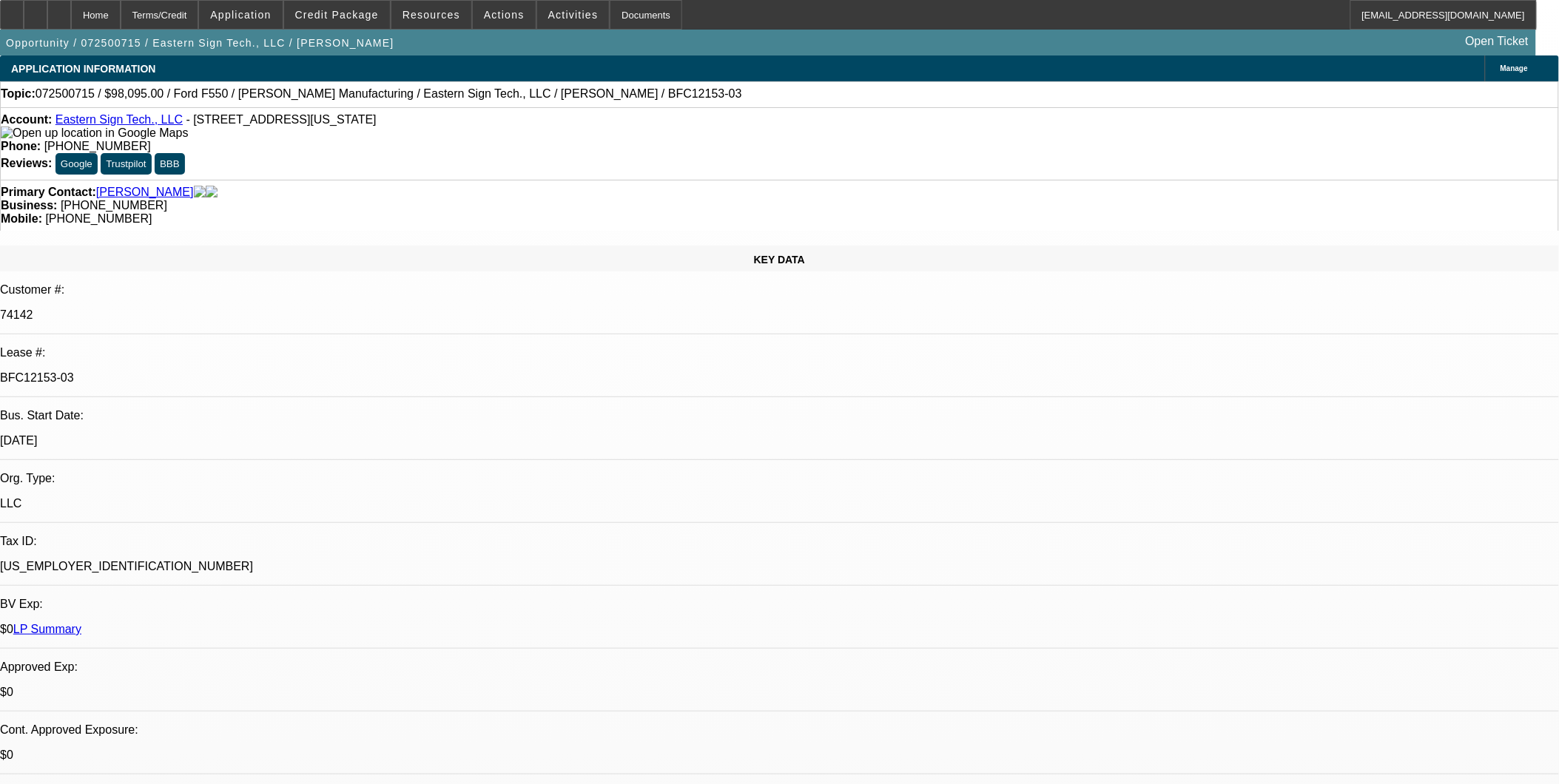
select select "0"
select select "6"
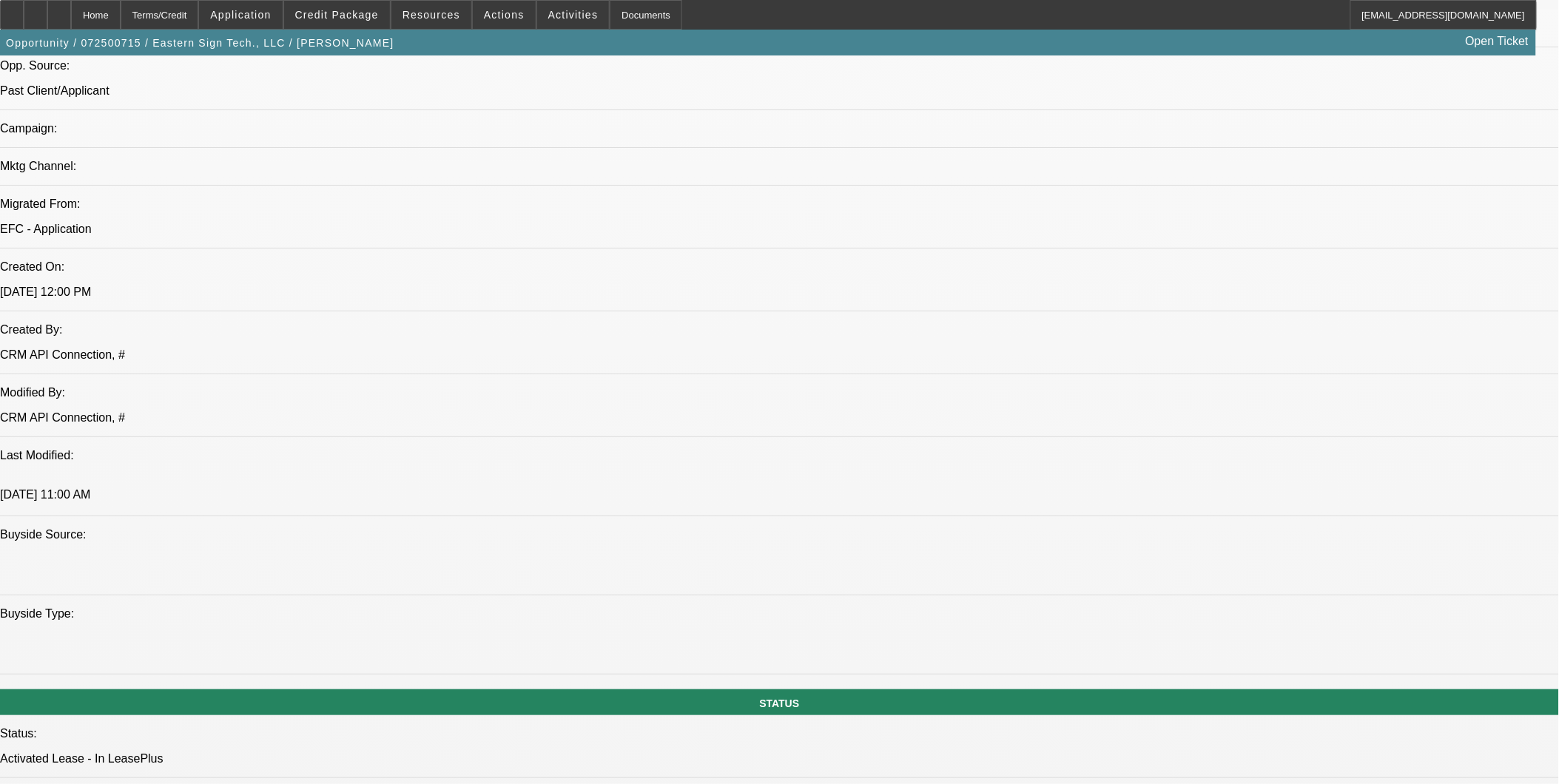
scroll to position [1068, 0]
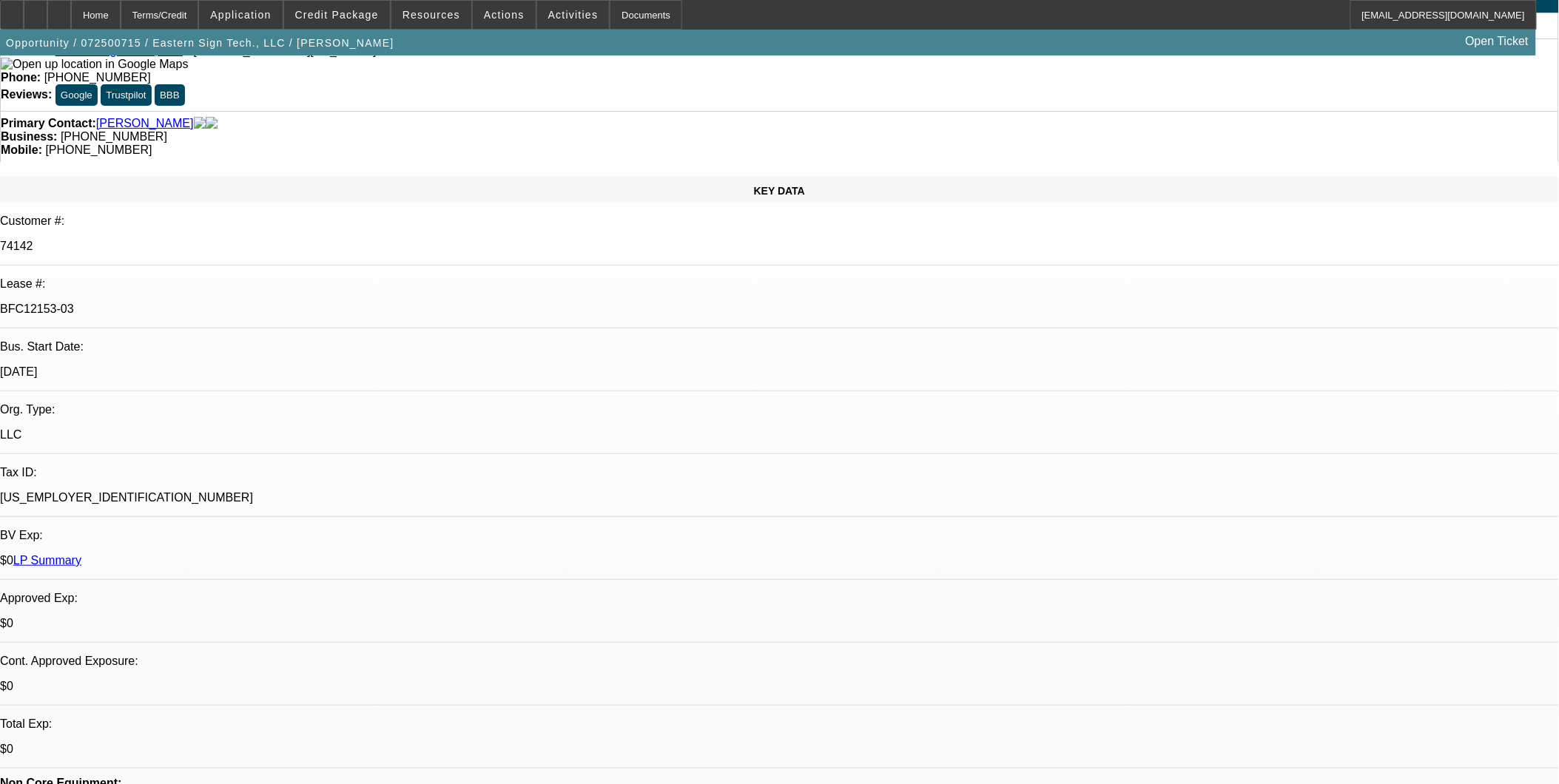
scroll to position [0, 0]
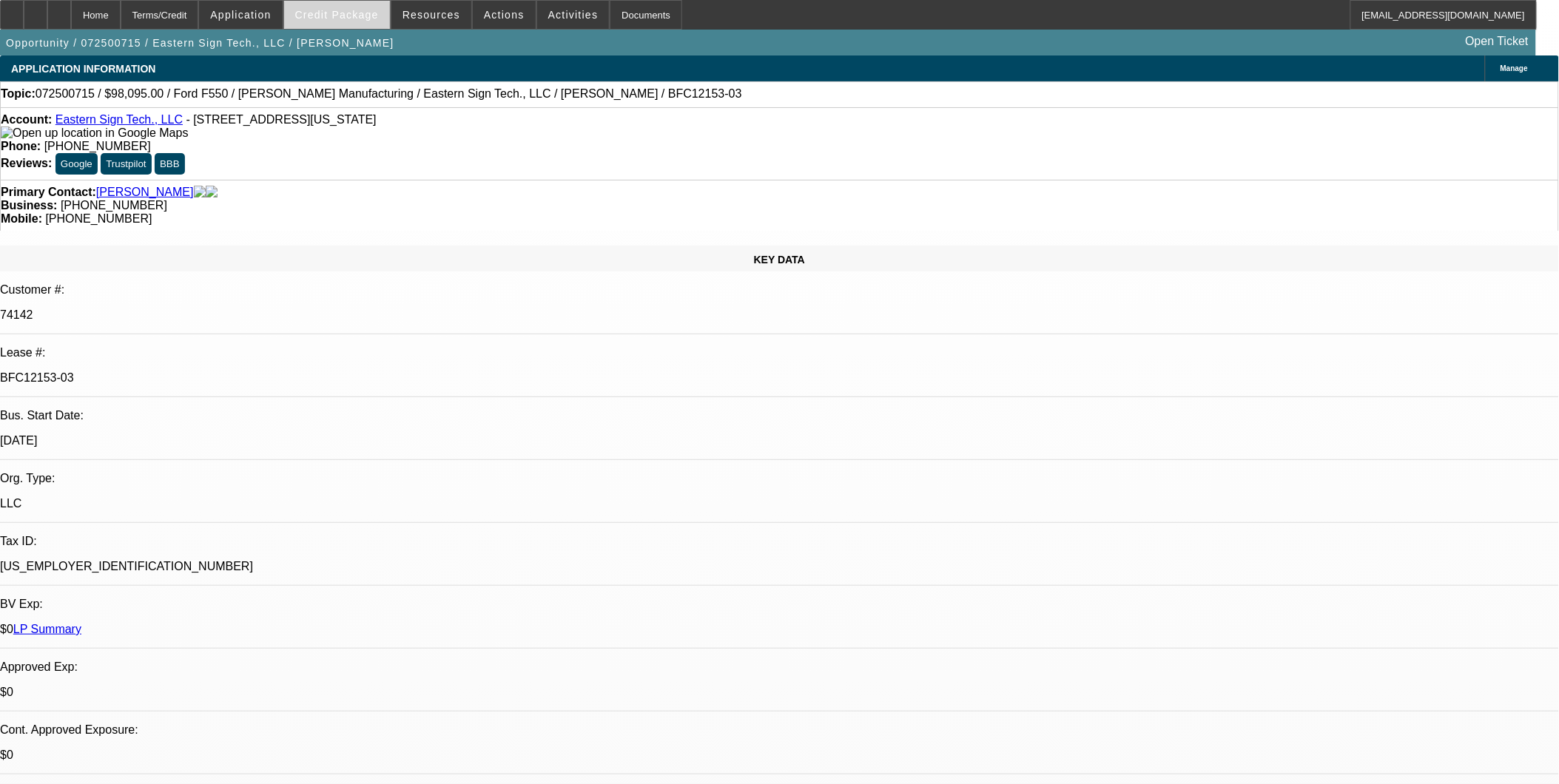
click at [328, 17] on span "Credit Package" at bounding box center [337, 15] width 84 height 12
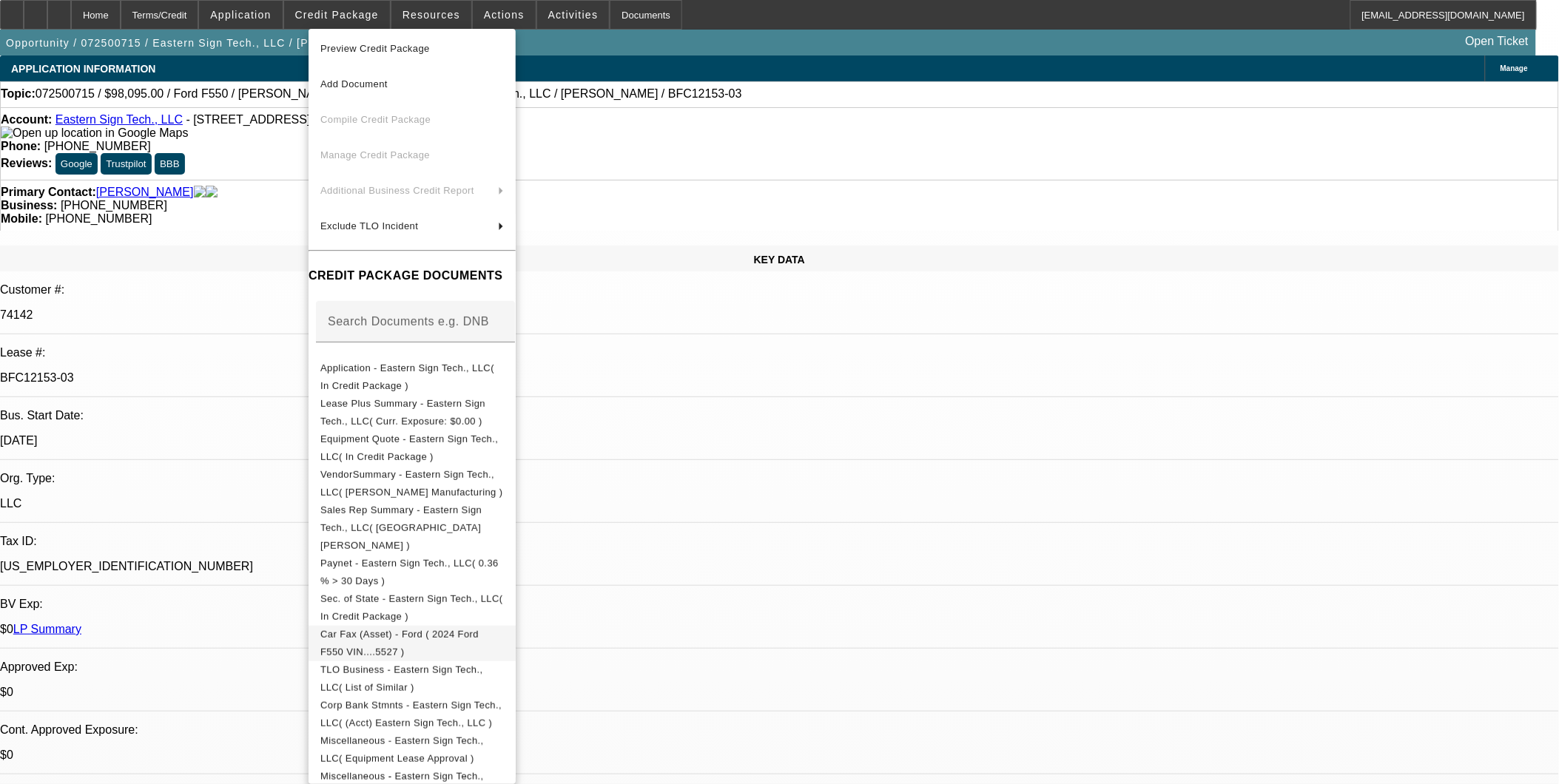
scroll to position [5, 0]
click at [211, 439] on div at bounding box center [779, 392] width 1559 height 784
